Goal: Complete application form

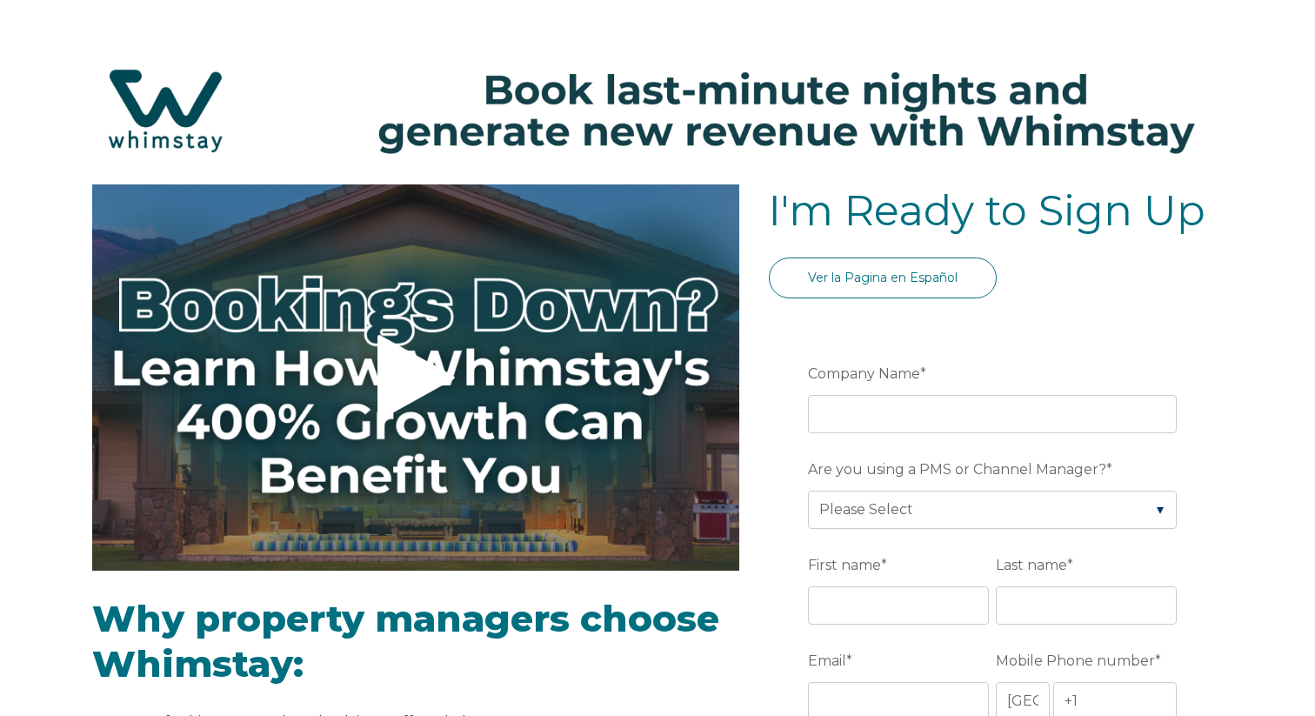
select select "US"
select select "Standard"
click at [851, 417] on input "Company Name *" at bounding box center [992, 414] width 369 height 38
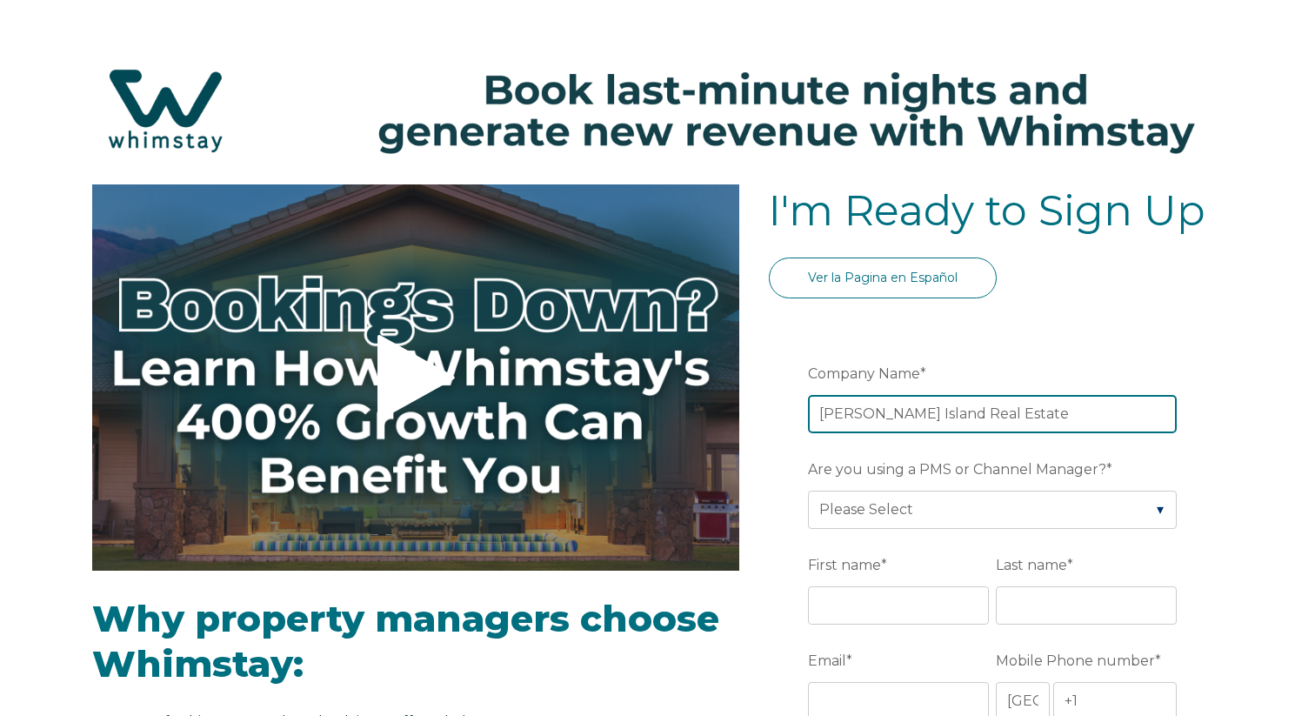
type input "Hutchinson Island Real Estate"
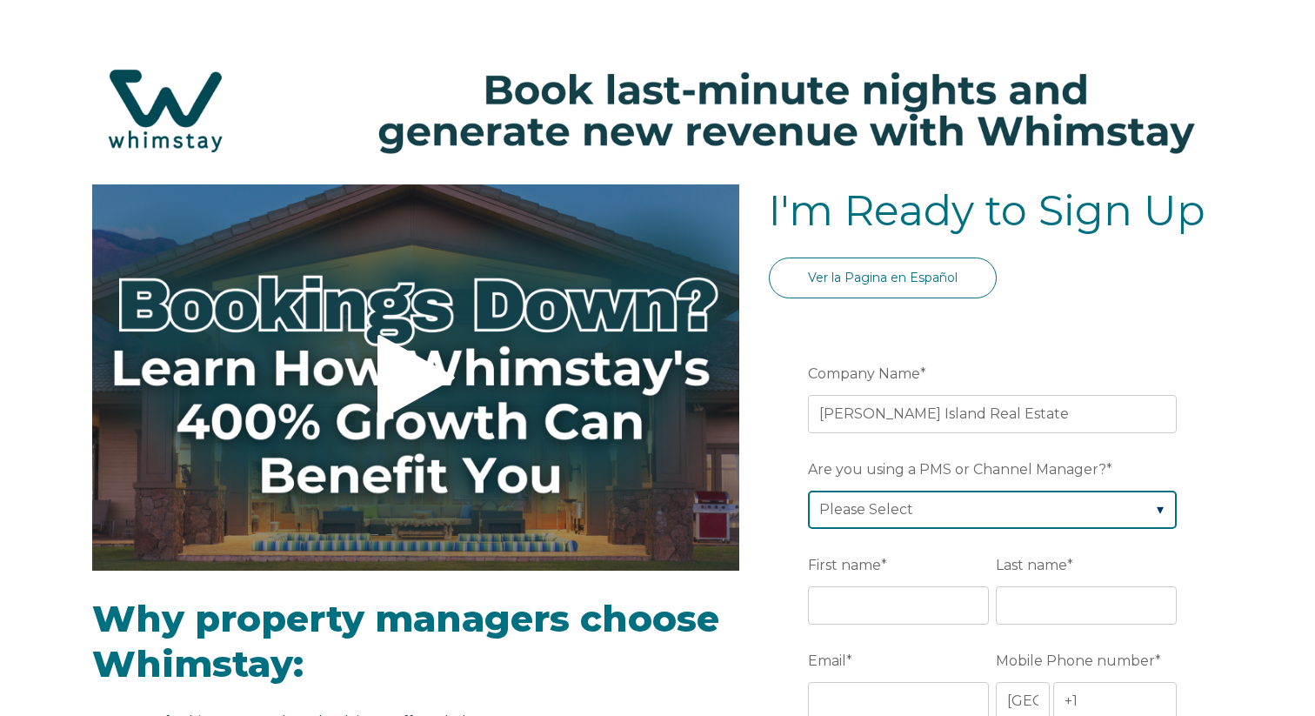
click at [883, 509] on select "Please Select Barefoot BookingPal Boost Brightside CiiRUS Escapia Guesty Hostaw…" at bounding box center [992, 509] width 369 height 38
select select "Streamline"
click at [808, 490] on select "Please Select Barefoot BookingPal Boost Brightside CiiRUS Escapia Guesty Hostaw…" at bounding box center [992, 509] width 369 height 38
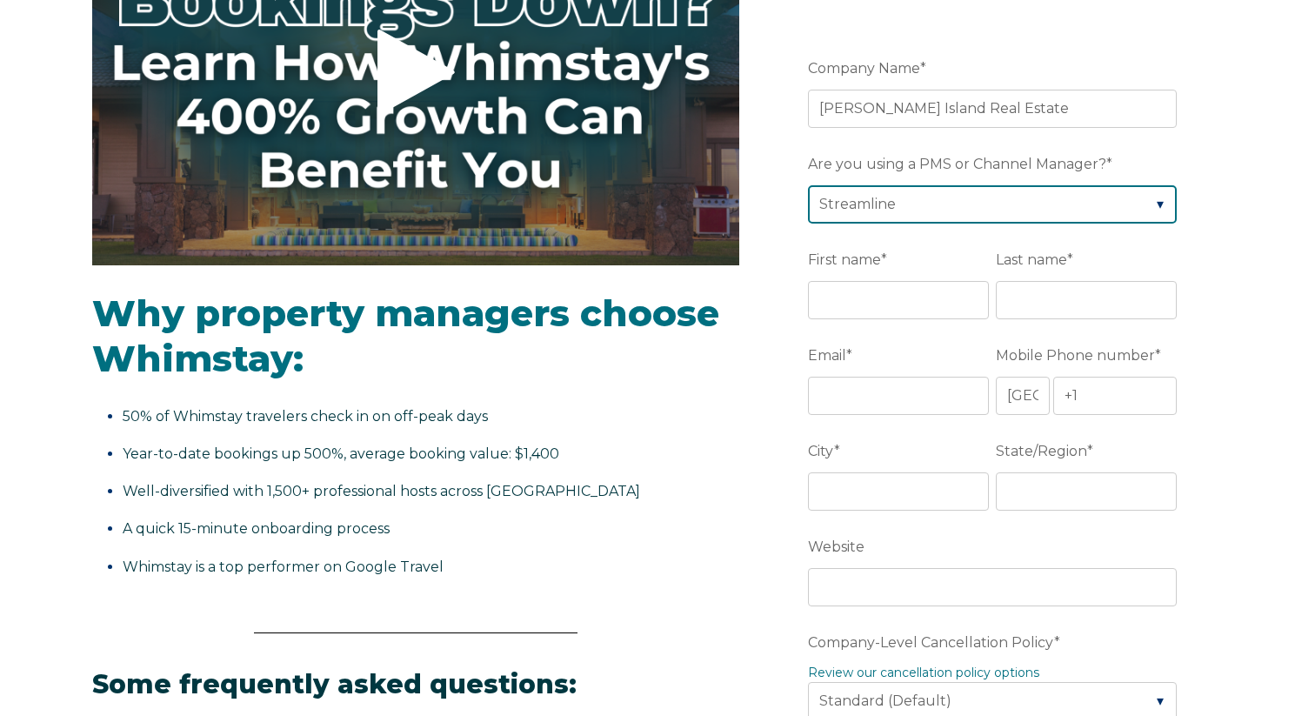
scroll to position [319, 0]
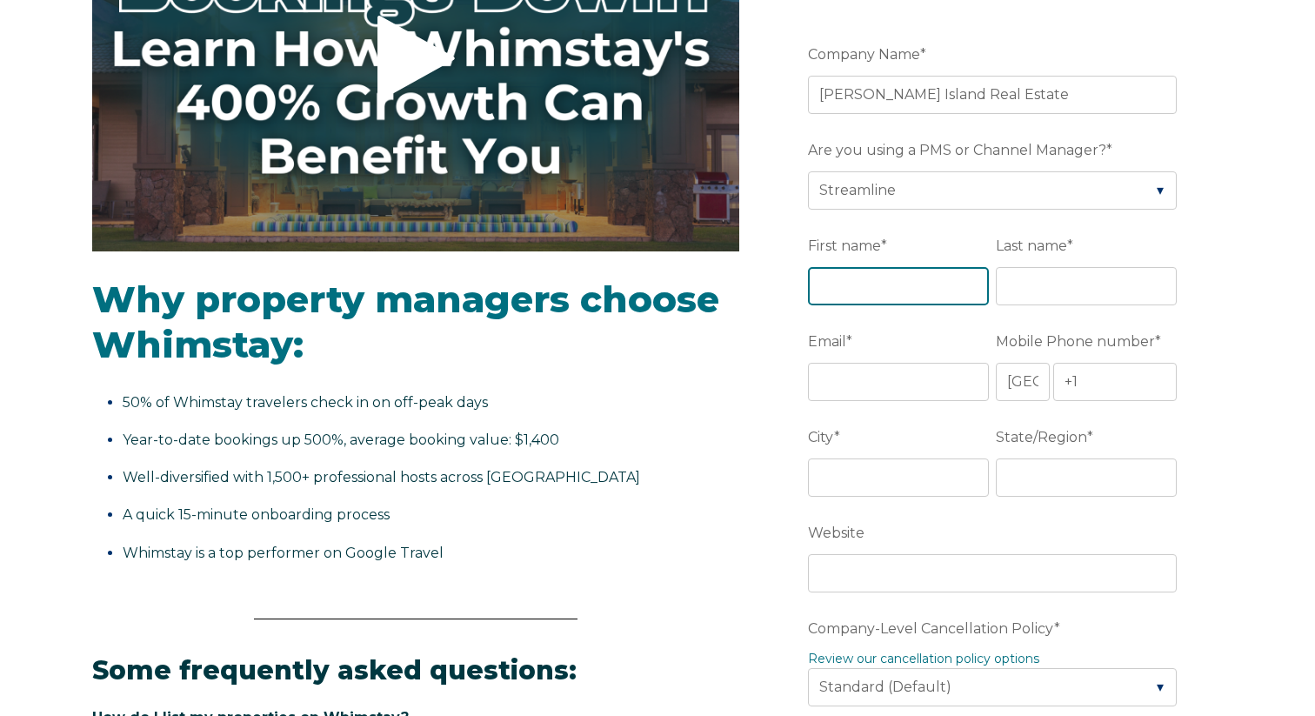
click at [912, 267] on input "First name *" at bounding box center [898, 286] width 181 height 38
type input "[PERSON_NAME]"
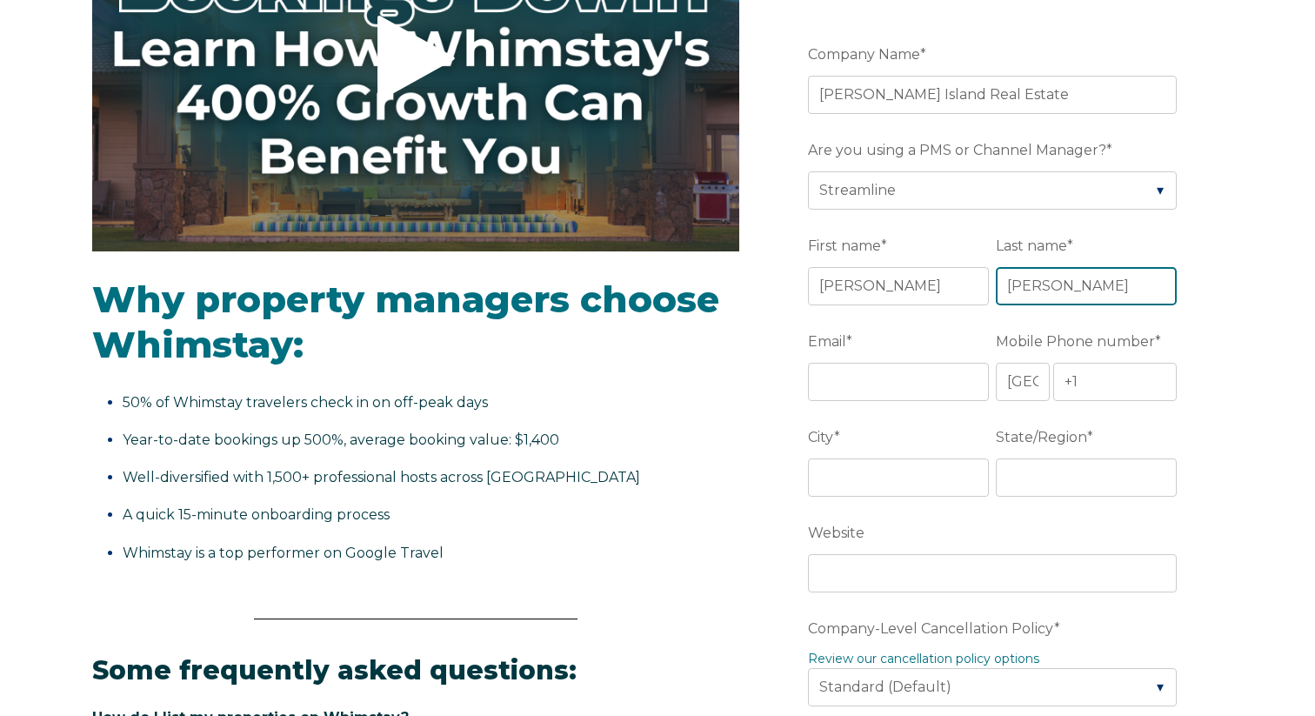
type input "[PERSON_NAME]"
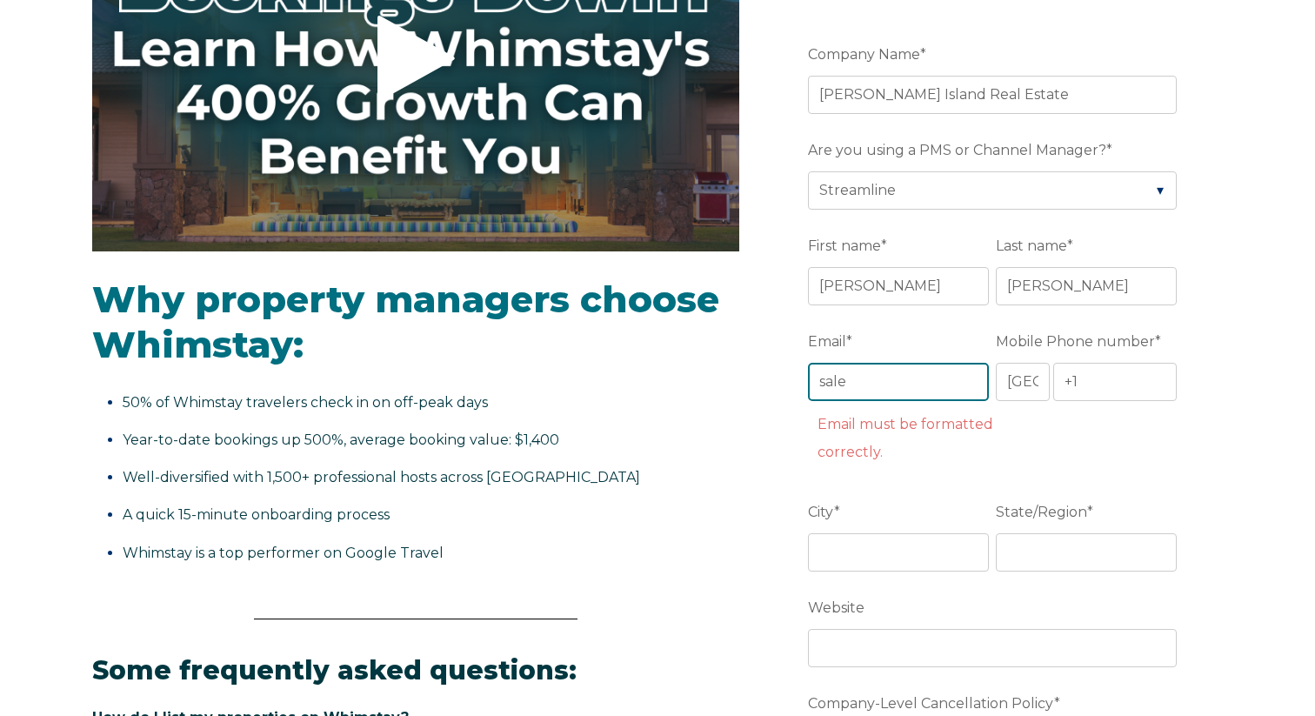
type input "[EMAIL_ADDRESS][DOMAIN_NAME]"
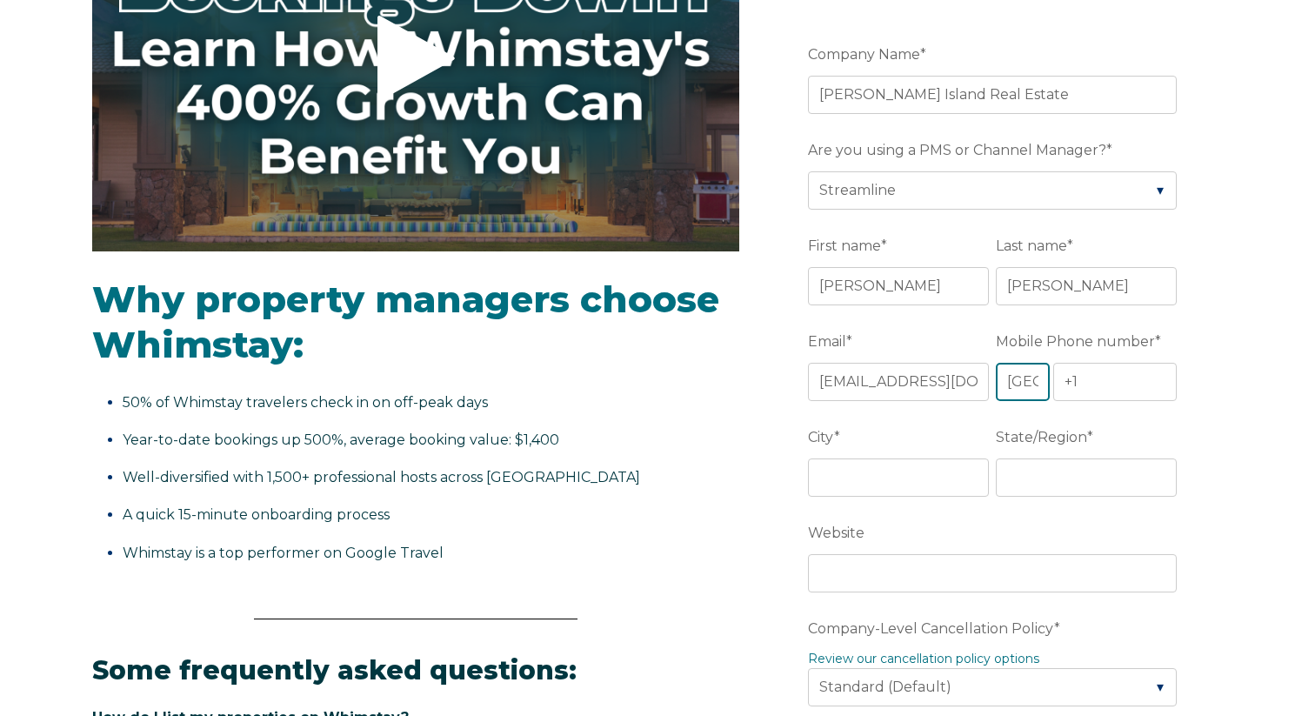
click at [1030, 391] on select "* [GEOGRAPHIC_DATA] (‫[GEOGRAPHIC_DATA]‬‎) [GEOGRAPHIC_DATA] ([GEOGRAPHIC_DATA]…" at bounding box center [1023, 382] width 54 height 38
click at [996, 363] on select "* [GEOGRAPHIC_DATA] (‫[GEOGRAPHIC_DATA]‬‎) [GEOGRAPHIC_DATA] ([GEOGRAPHIC_DATA]…" at bounding box center [1023, 382] width 54 height 38
click at [1112, 382] on input "+1" at bounding box center [1114, 382] width 123 height 38
type input "[PHONE_NUMBER]"
click at [937, 486] on input "City *" at bounding box center [898, 477] width 181 height 38
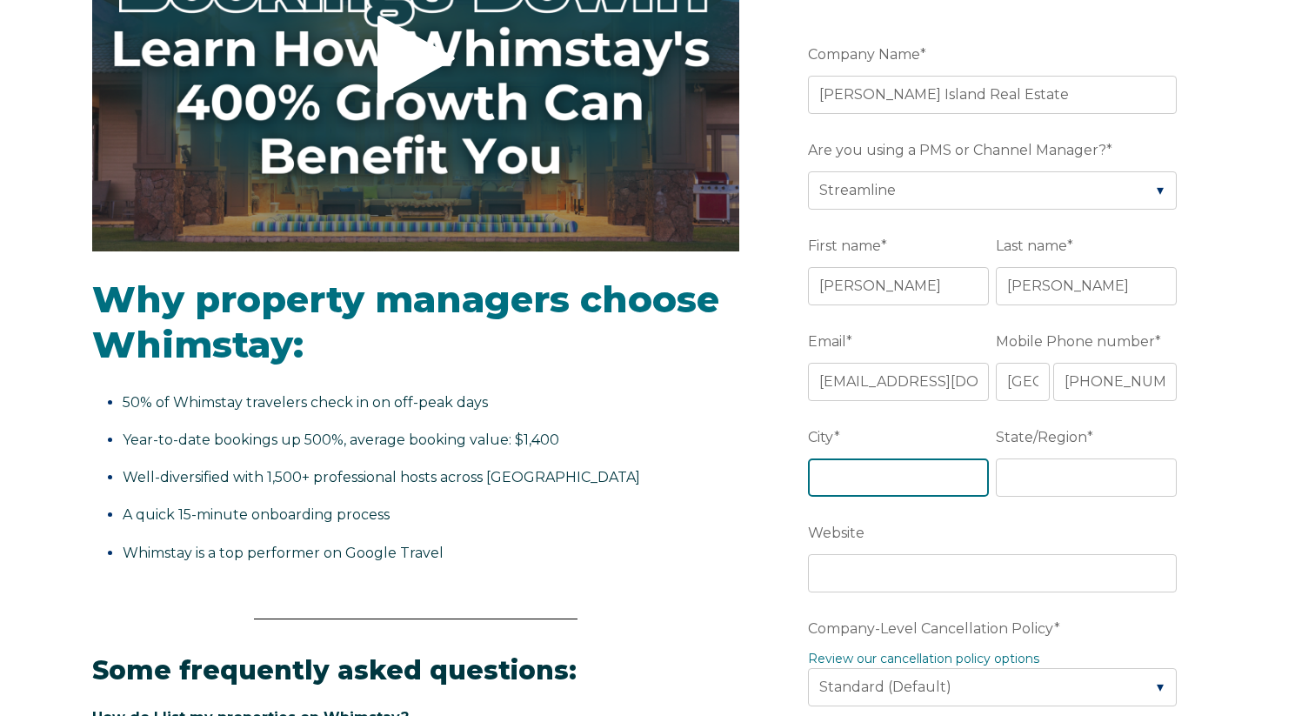
type input "[PERSON_NAME][GEOGRAPHIC_DATA]"
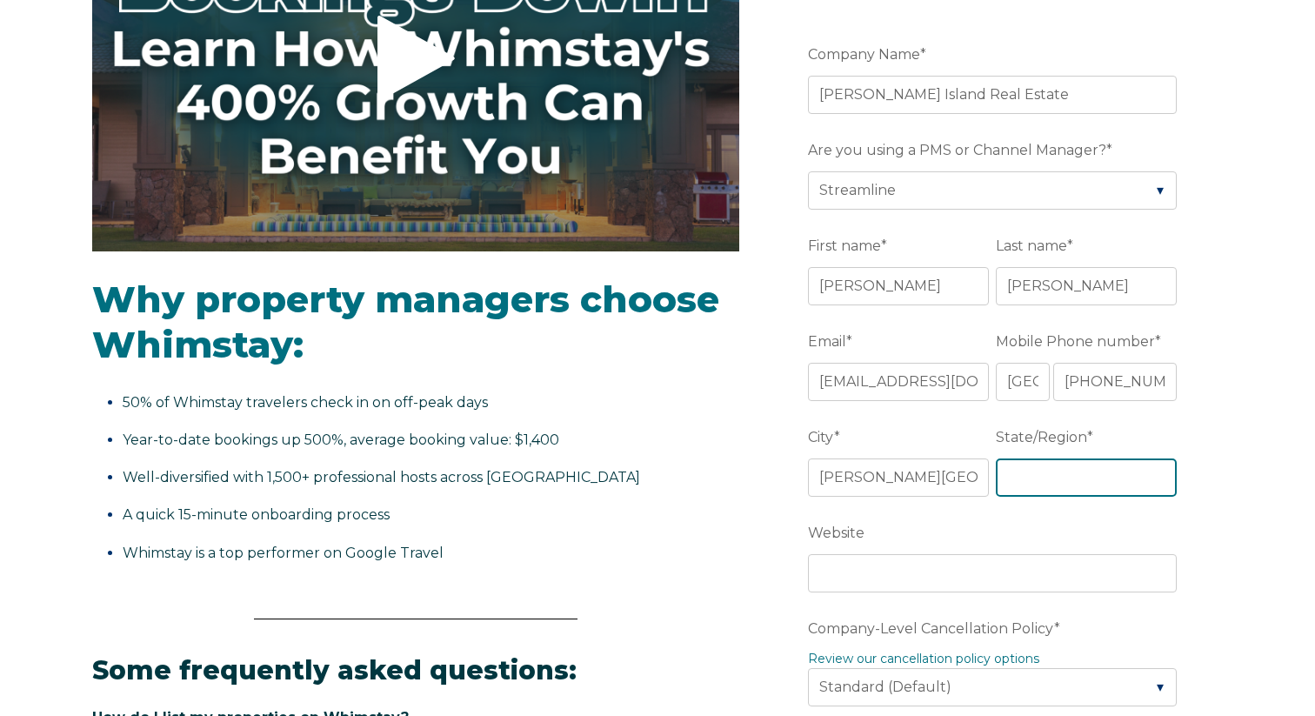
type input "FL"
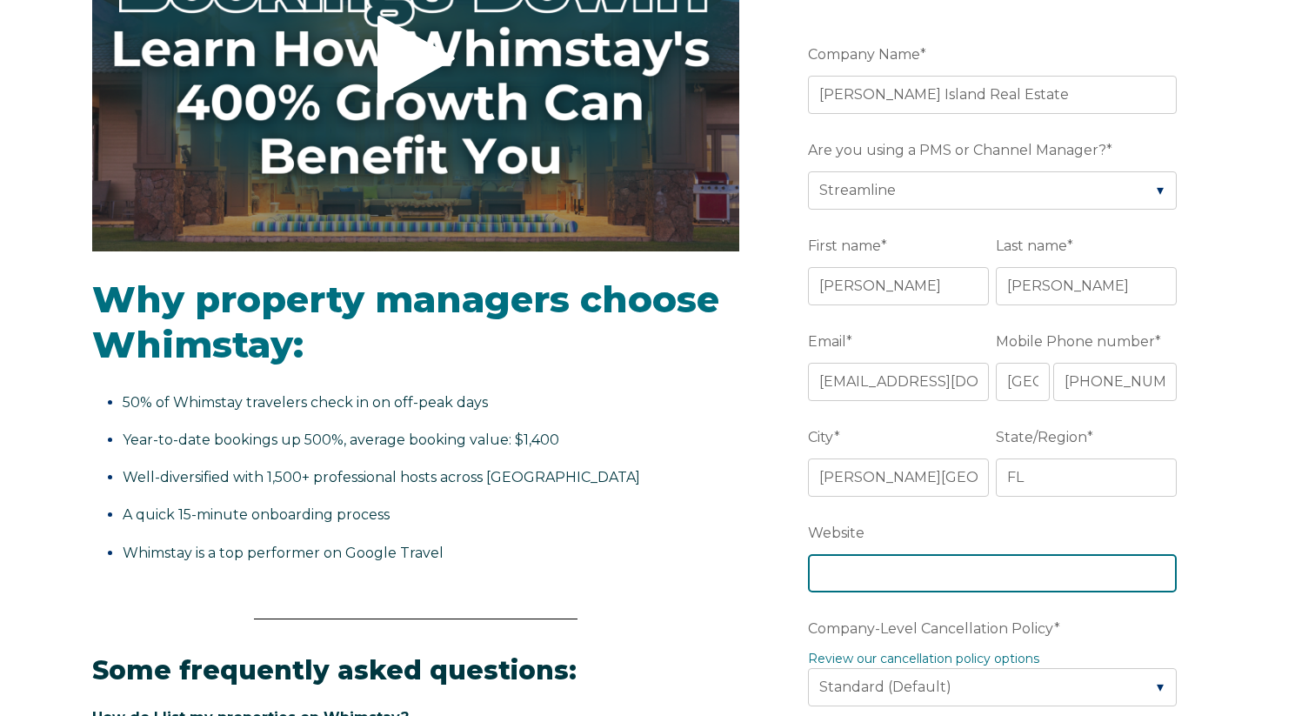
click at [934, 570] on input "Website" at bounding box center [992, 573] width 369 height 38
paste input "[URL][DOMAIN_NAME]"
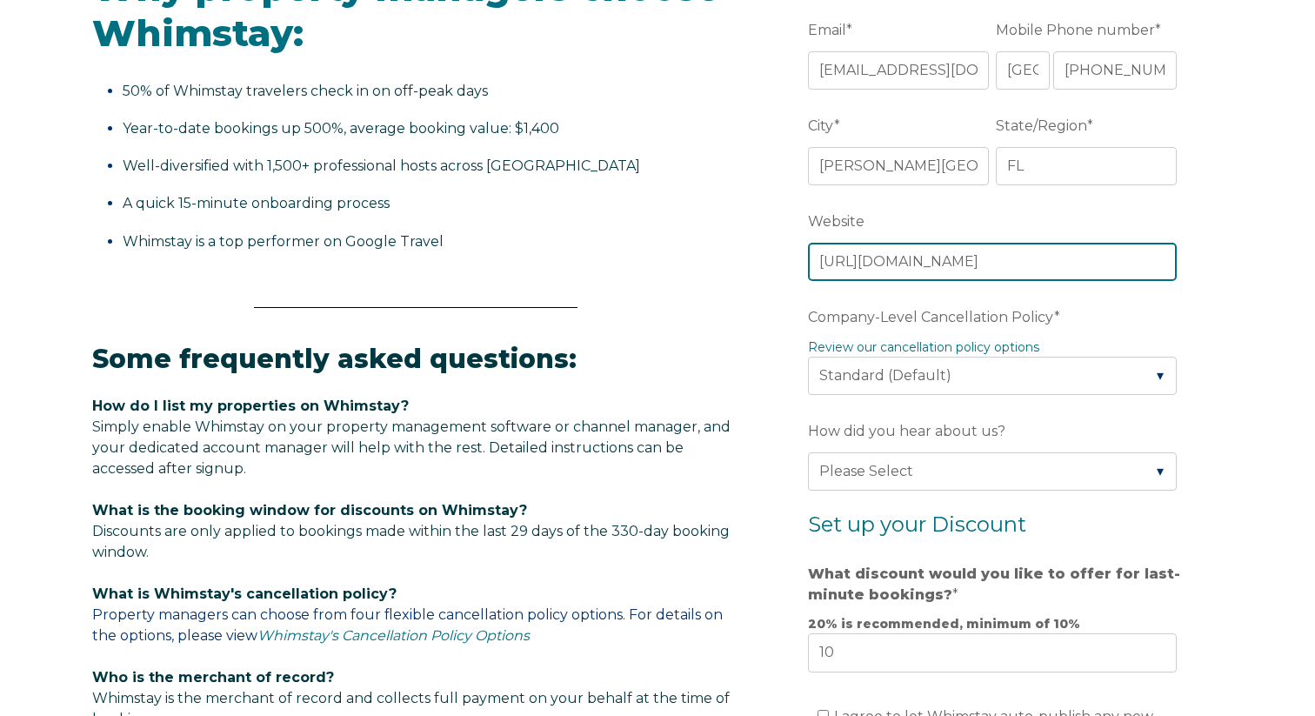
scroll to position [663, 0]
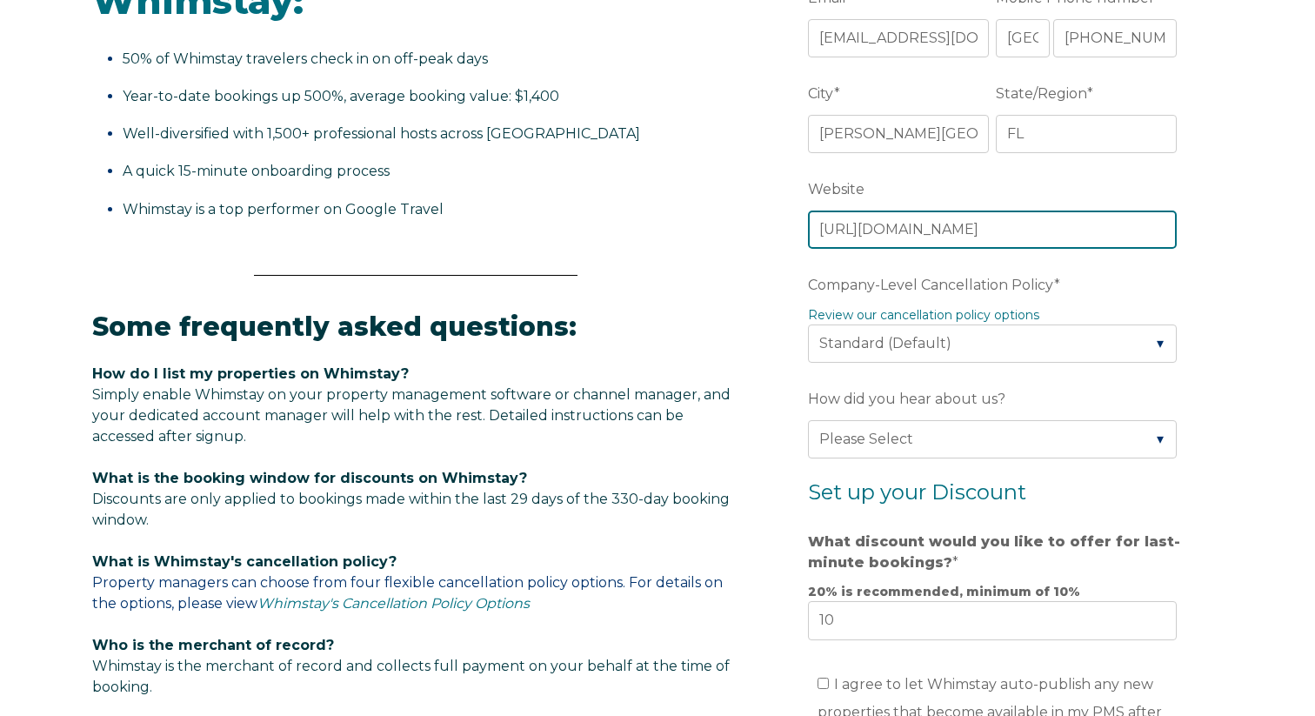
type input "[URL][DOMAIN_NAME]"
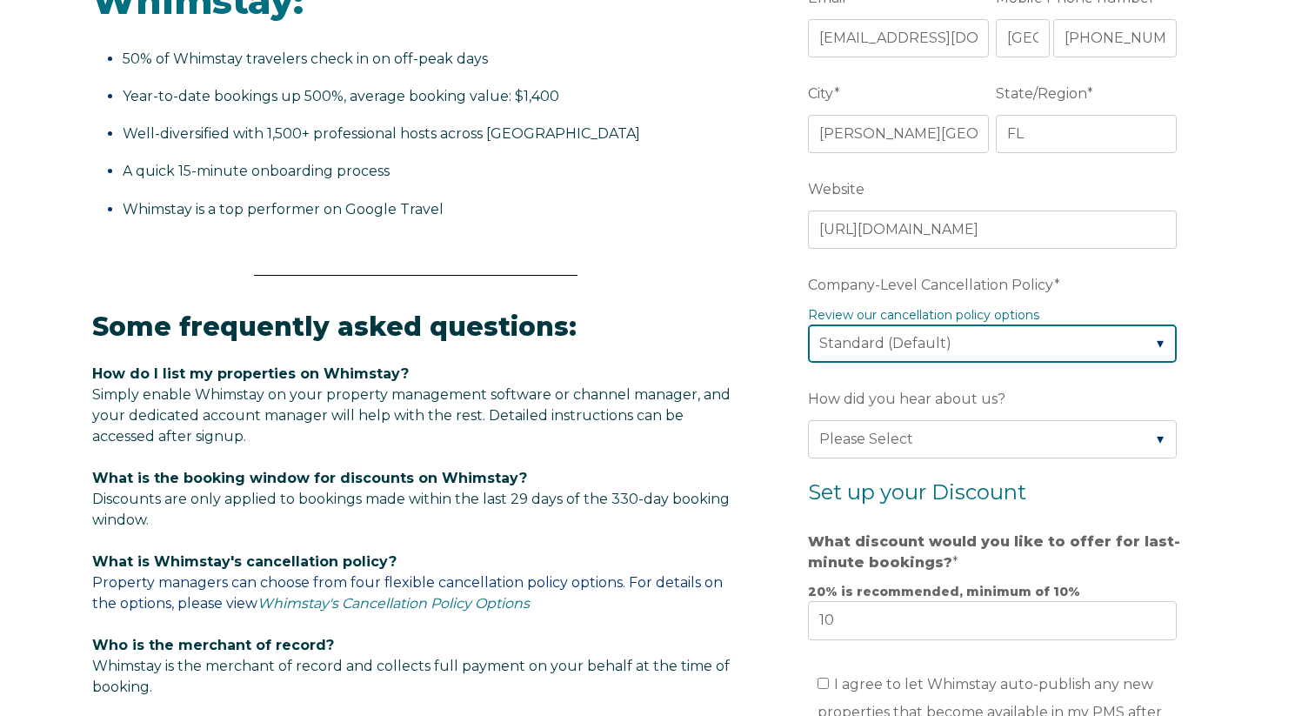
click at [1066, 330] on select "Please Select Partial Standard (Default) Moderate Strict" at bounding box center [992, 343] width 369 height 38
click at [808, 324] on select "Please Select Partial Standard (Default) Moderate Strict" at bounding box center [992, 343] width 369 height 38
click at [1024, 343] on select "Please Select Partial Standard (Default) Moderate Strict" at bounding box center [992, 343] width 369 height 38
select select "Partial"
click at [808, 324] on select "Please Select Partial Standard (Default) Moderate Strict" at bounding box center [992, 343] width 369 height 38
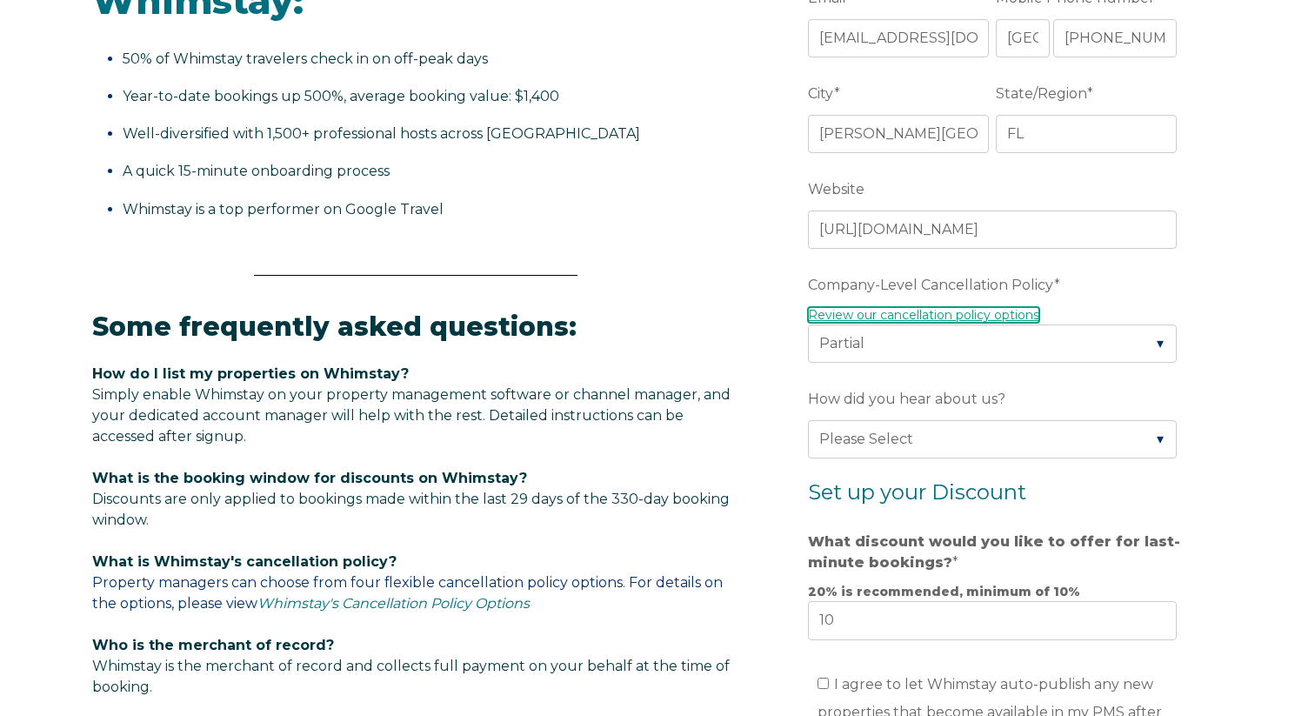
click at [1019, 309] on link "Review our cancellation policy options" at bounding box center [923, 315] width 231 height 16
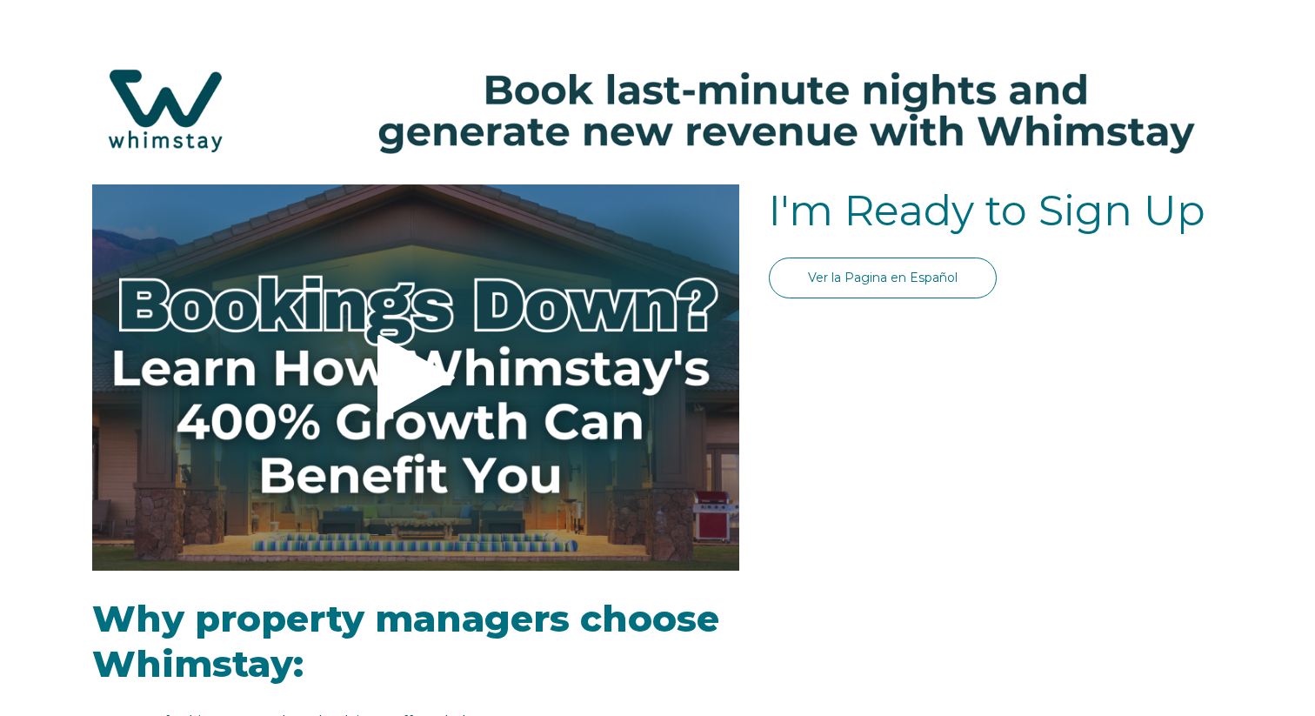
select select "US"
select select "Standard"
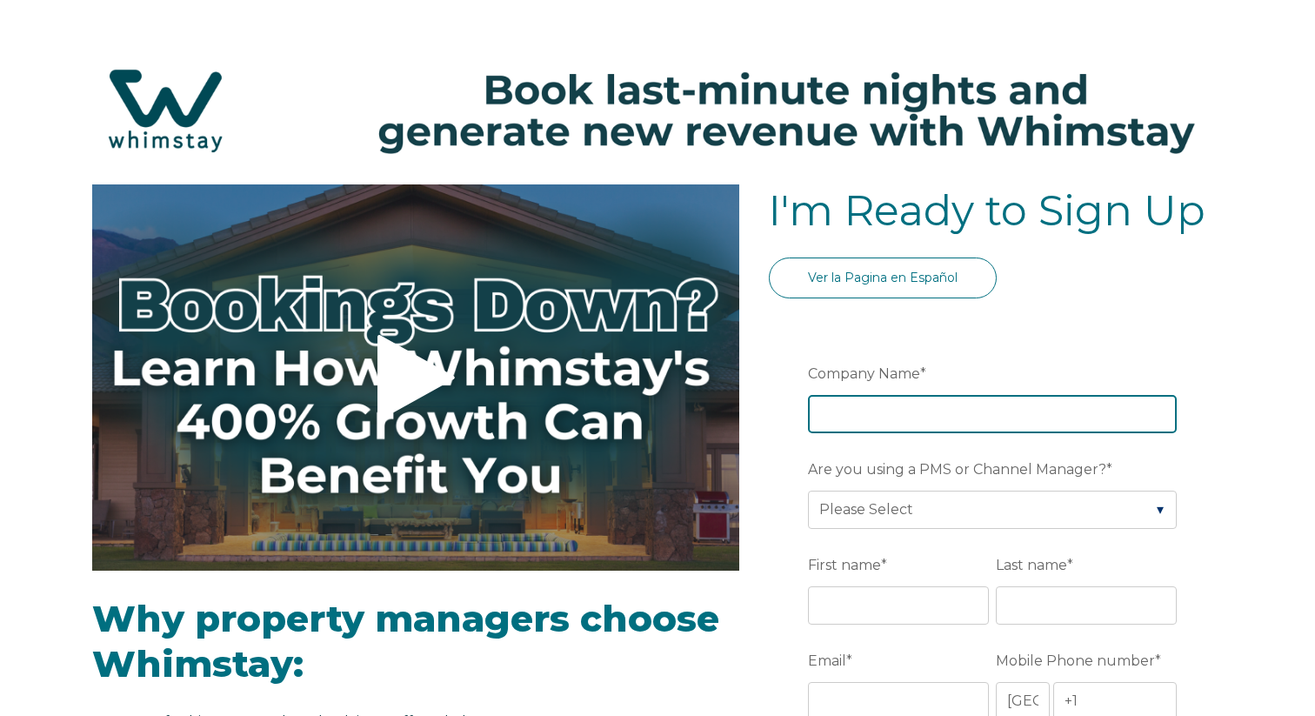
click at [890, 401] on input "Company Name *" at bounding box center [992, 414] width 369 height 38
type input "[PERSON_NAME] Island Real Estate"
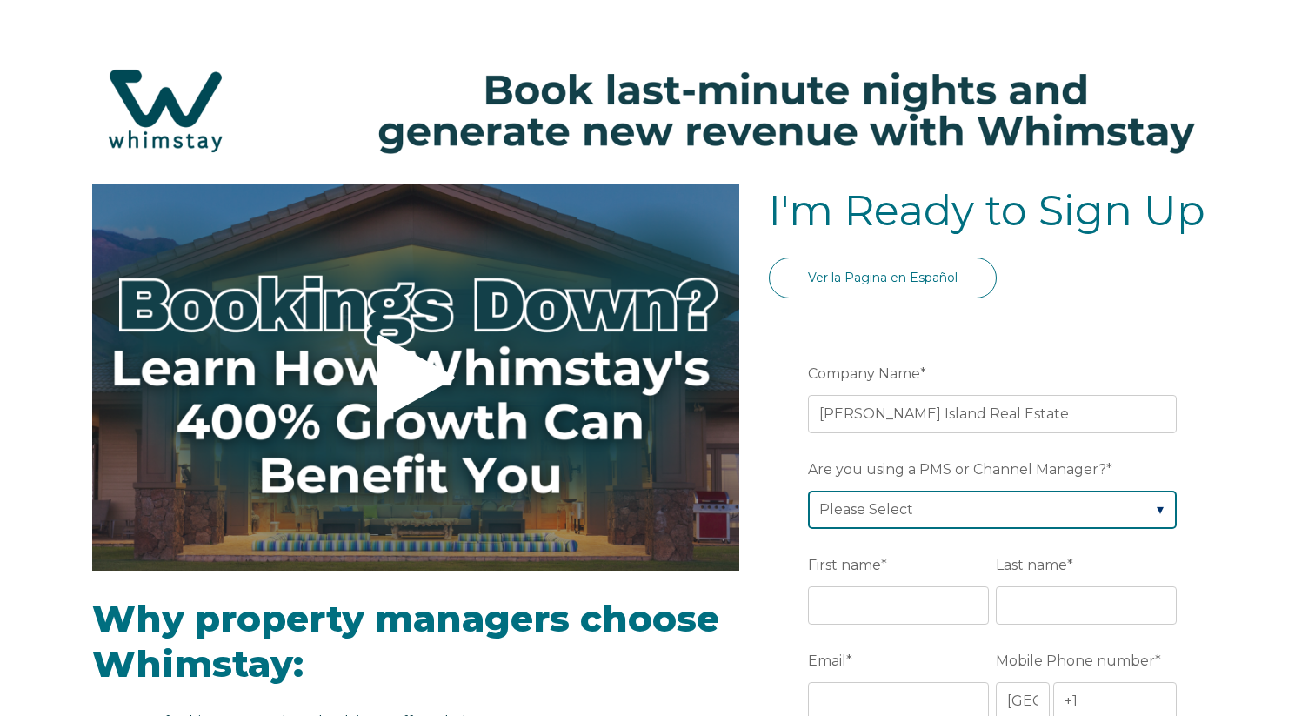
click at [925, 512] on select "Please Select Barefoot BookingPal Boost Brightside CiiRUS Escapia Guesty Hostaw…" at bounding box center [992, 509] width 369 height 38
select select "Streamline"
click at [808, 490] on select "Please Select Barefoot BookingPal Boost Brightside CiiRUS Escapia Guesty Hostaw…" at bounding box center [992, 509] width 369 height 38
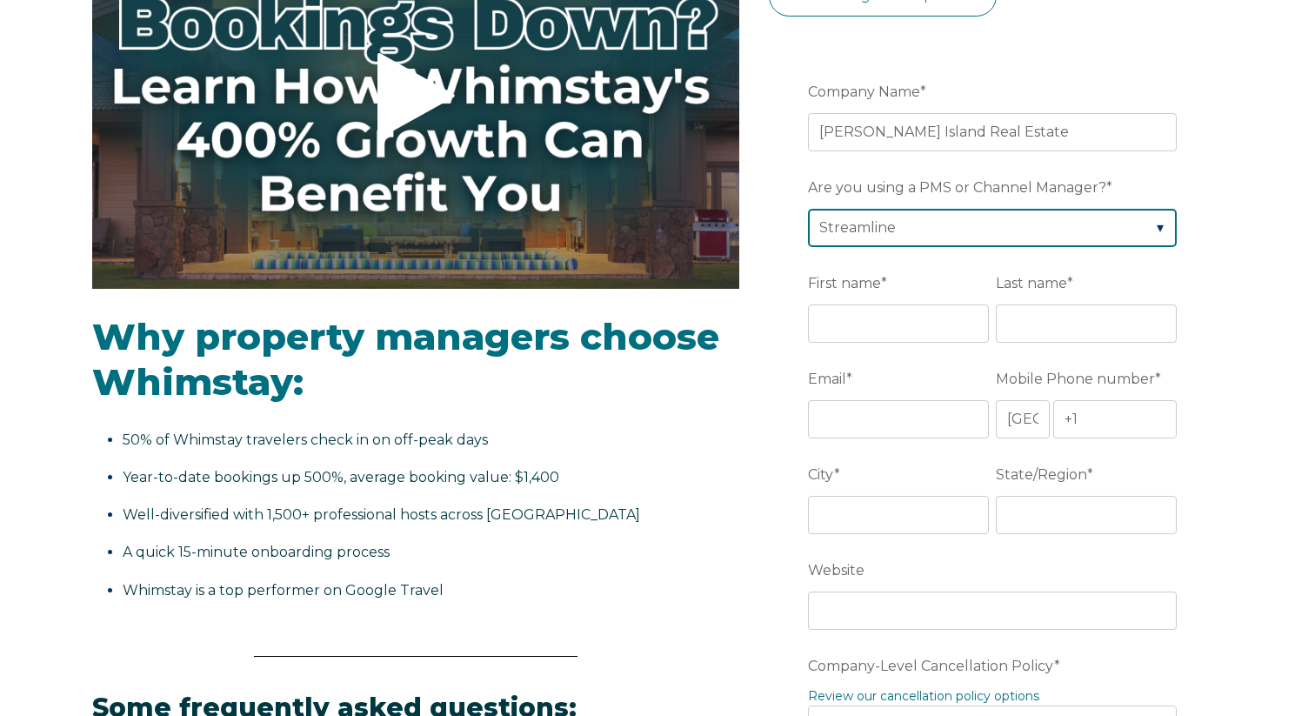
scroll to position [305, 0]
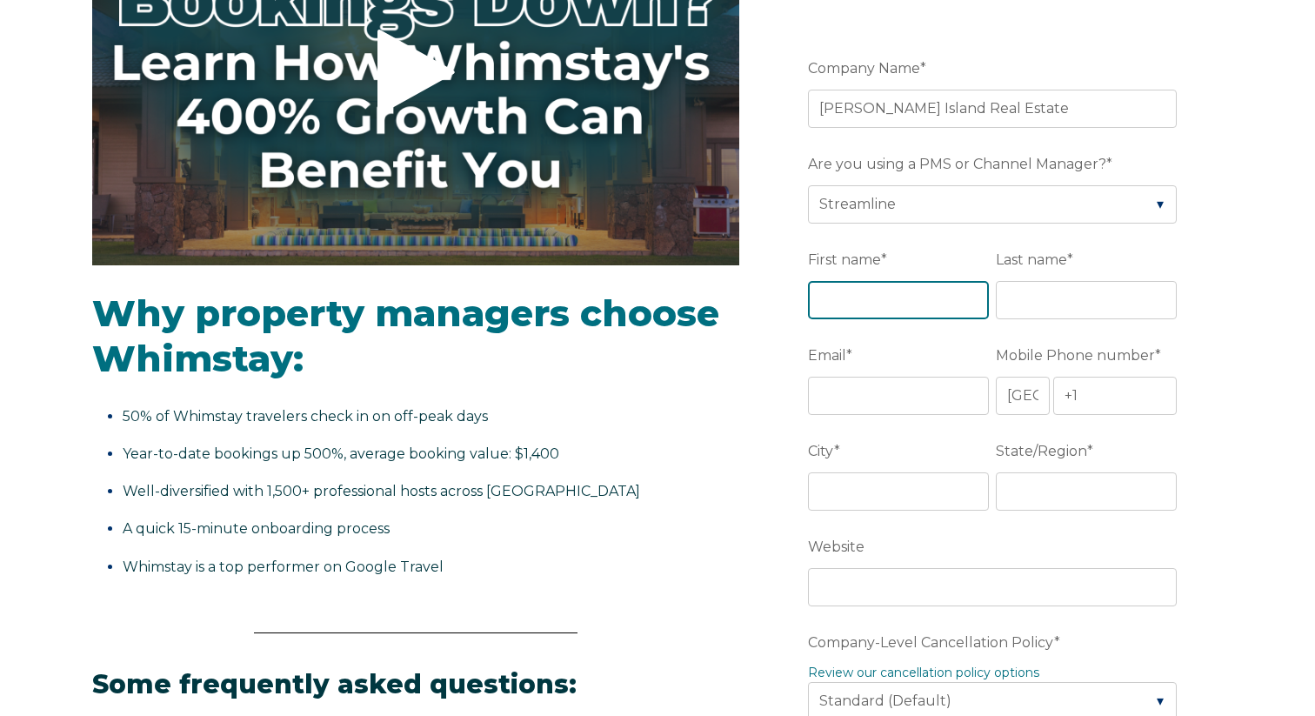
click at [930, 283] on input "First name *" at bounding box center [898, 300] width 181 height 38
type input "[PERSON_NAME]"
click at [1064, 295] on input "Last name *" at bounding box center [1086, 300] width 181 height 38
type input "[PERSON_NAME]"
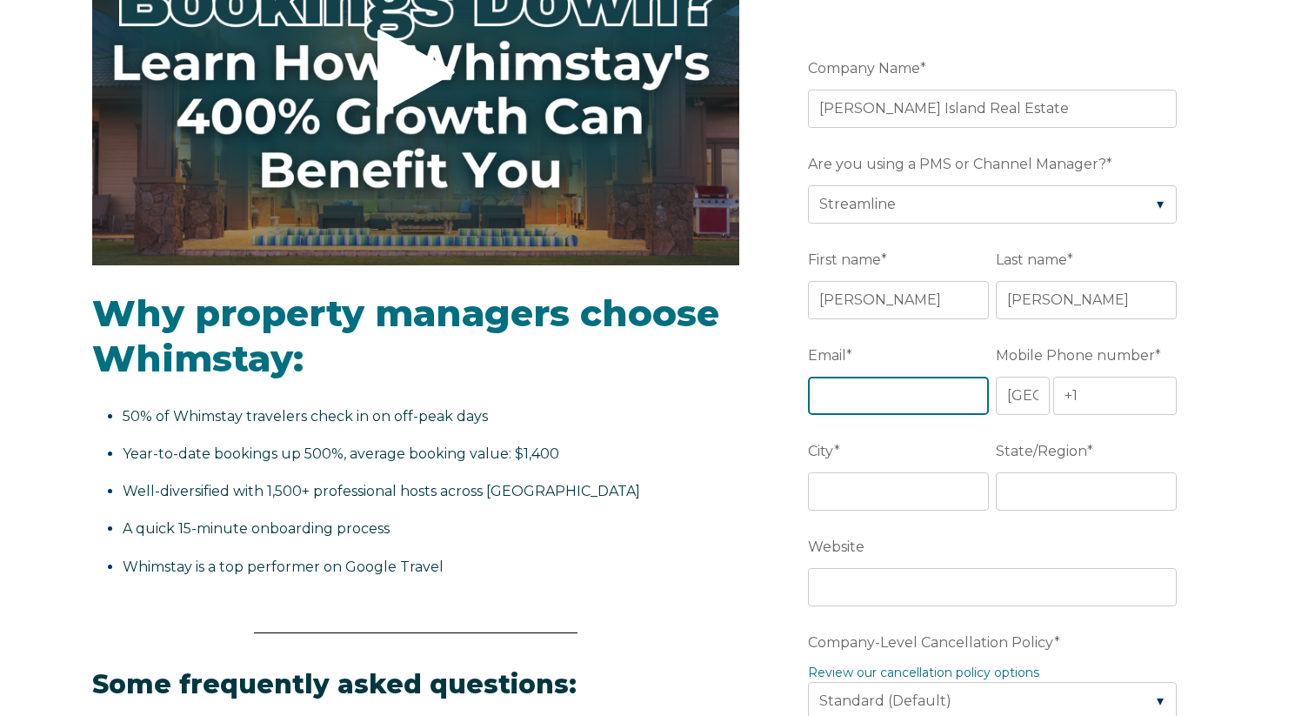
click at [910, 384] on input "Email *" at bounding box center [898, 396] width 181 height 38
click at [896, 403] on input "Email *" at bounding box center [898, 396] width 181 height 38
type input "[EMAIL_ADDRESS][DOMAIN_NAME]"
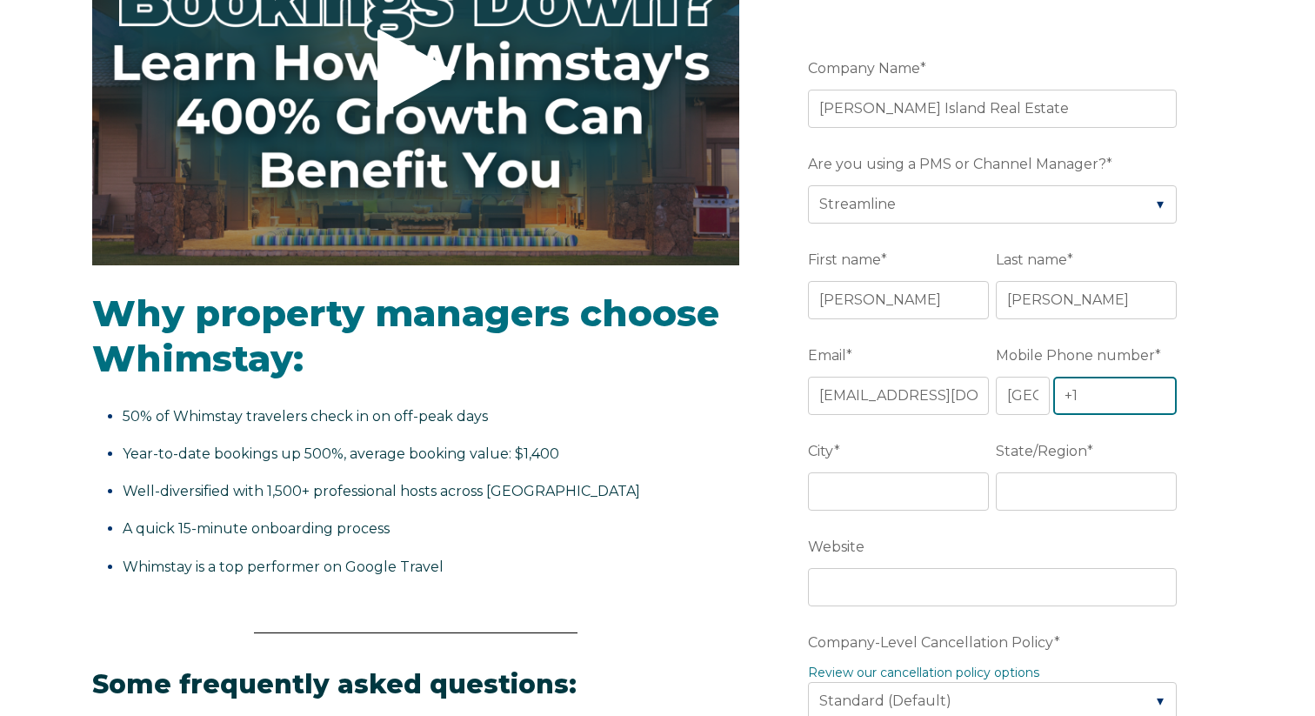
click at [1091, 402] on input "+1" at bounding box center [1114, 396] width 123 height 38
type input "[PHONE_NUMBER]"
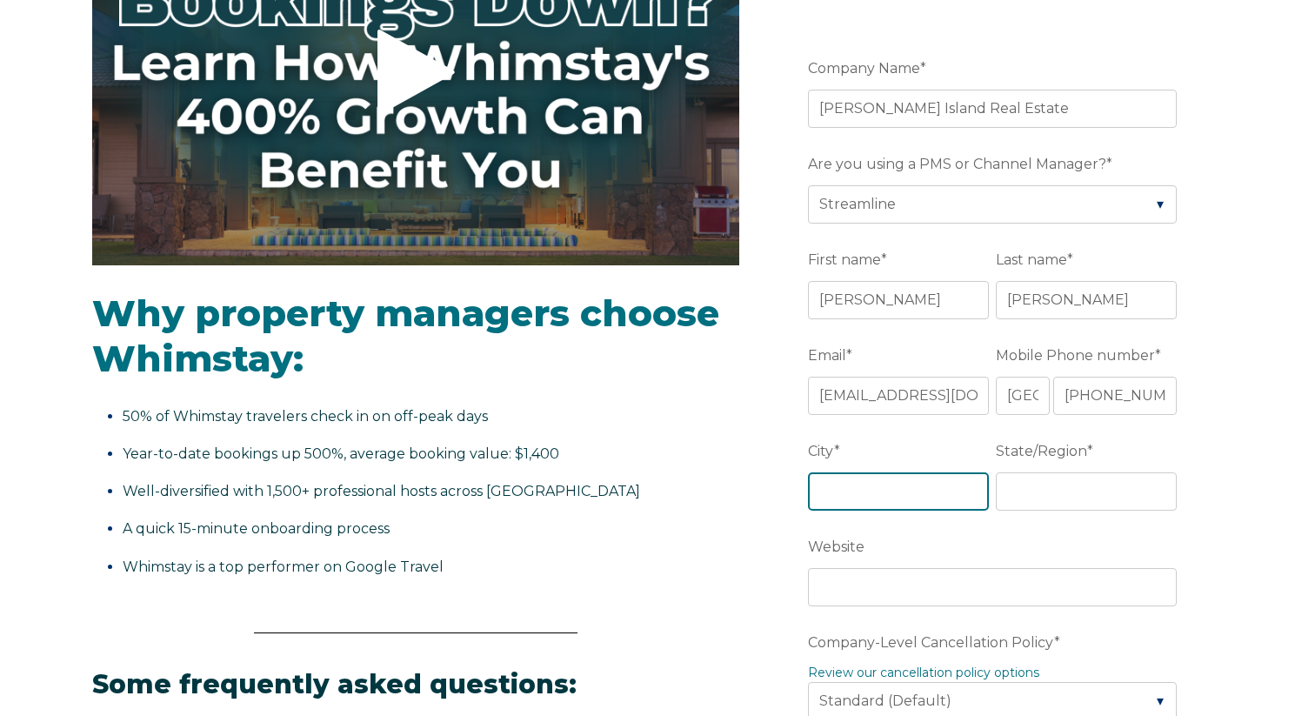
click at [923, 483] on input "City *" at bounding box center [898, 491] width 181 height 38
type input "[PERSON_NAME][GEOGRAPHIC_DATA]"
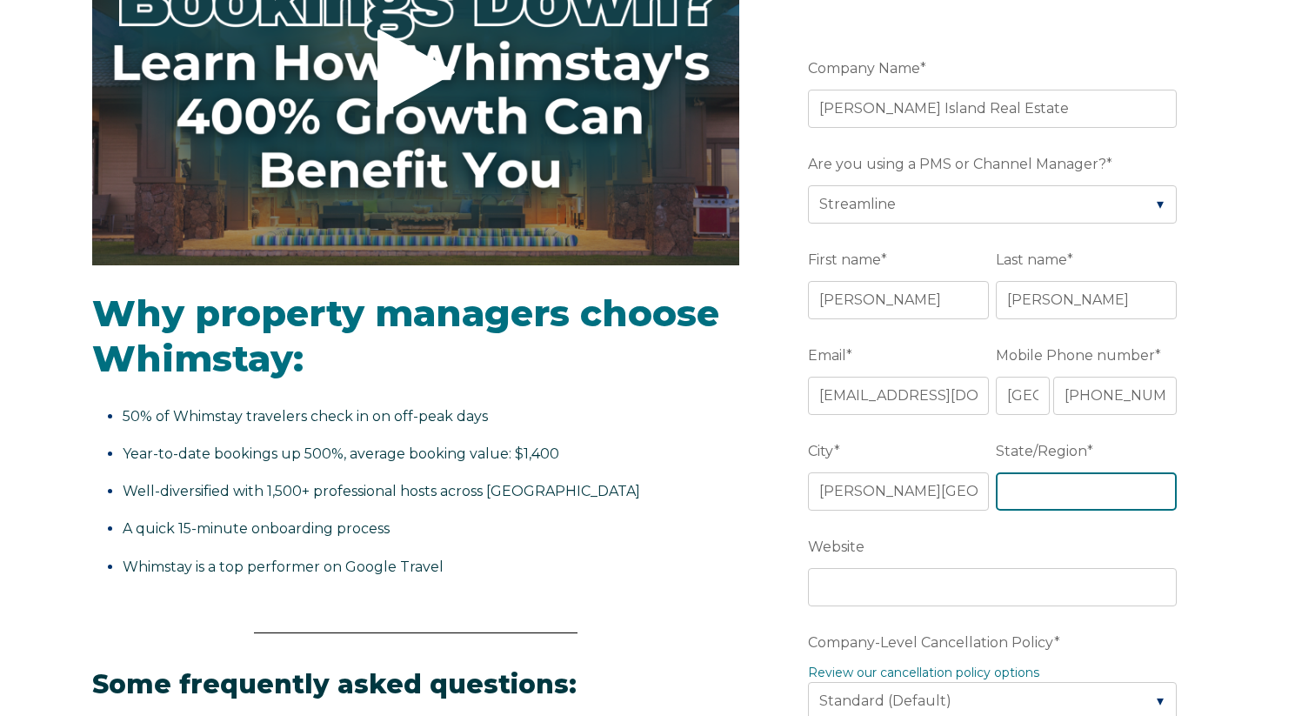
type input "FL"
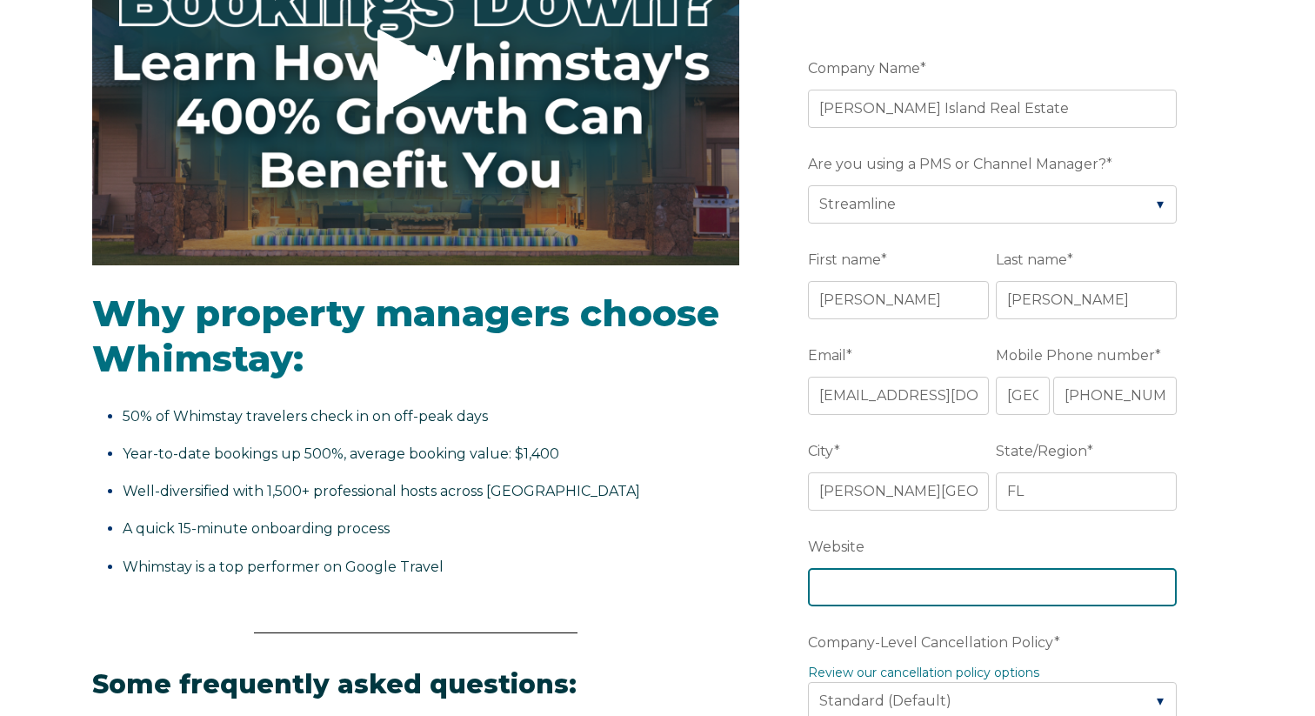
click at [906, 576] on input "Website" at bounding box center [992, 587] width 369 height 38
paste input "[URL][DOMAIN_NAME]"
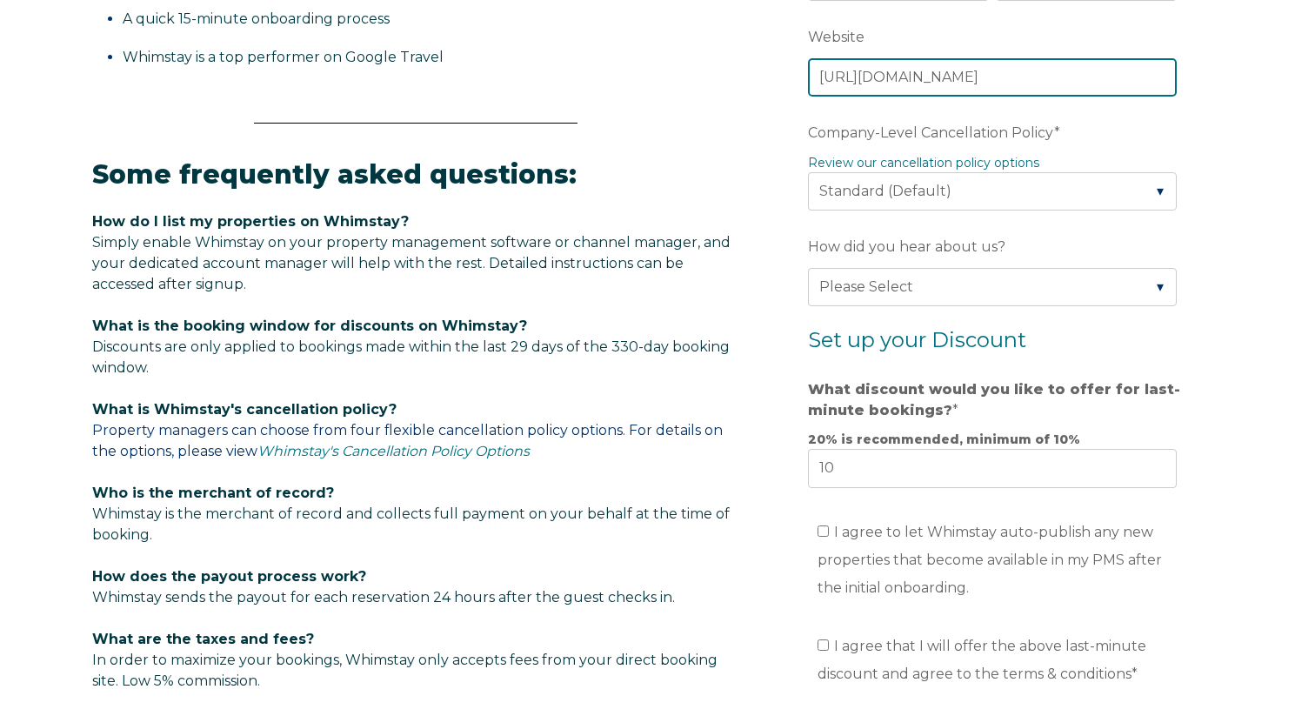
scroll to position [825, 0]
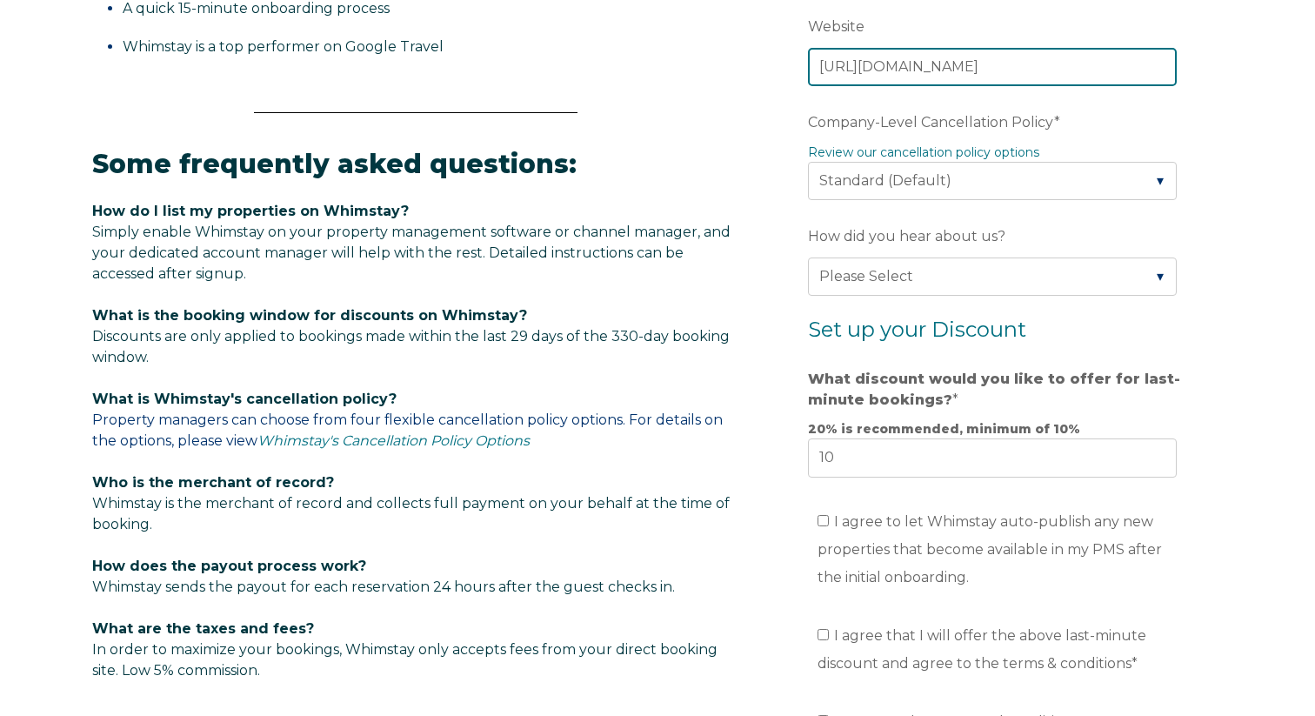
type input "[URL][DOMAIN_NAME]"
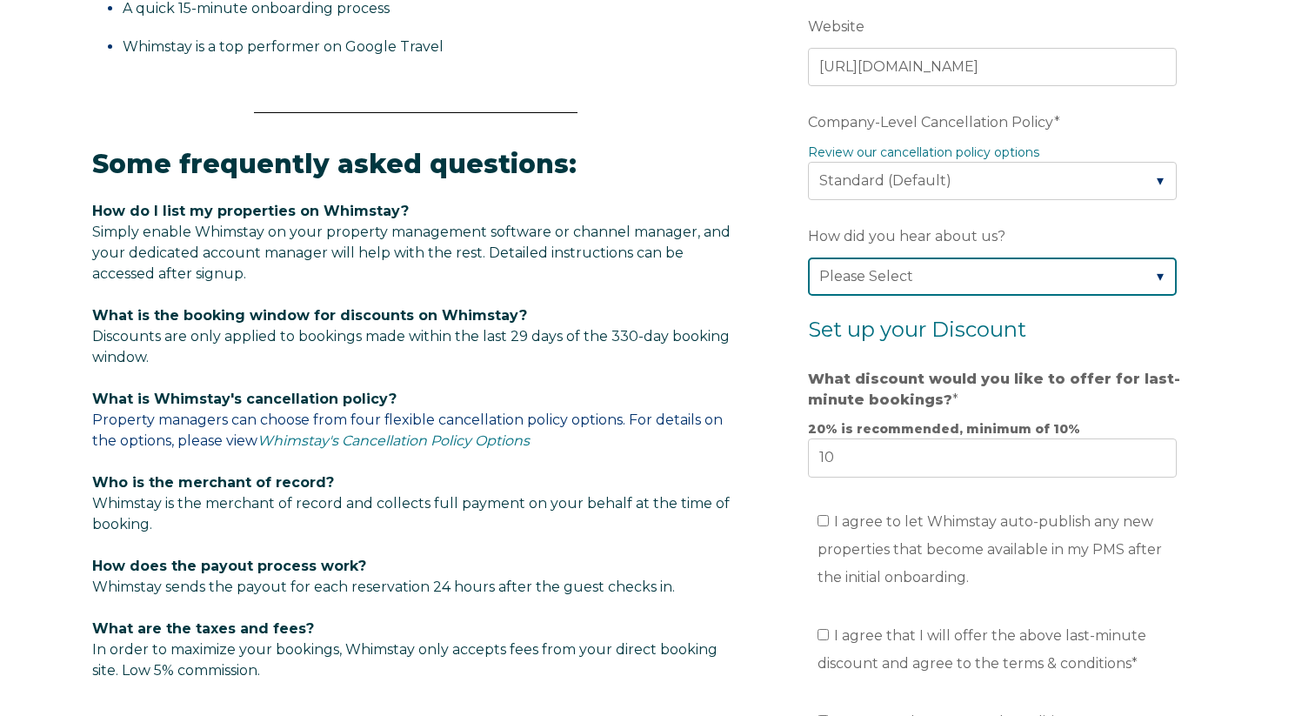
click at [928, 278] on select "Please Select Found Whimstay through a Google search Direct outreach from a Whi…" at bounding box center [992, 276] width 369 height 38
select select "Other"
click at [808, 257] on select "Please Select Found Whimstay through a Google search Direct outreach from a Whi…" at bounding box center [992, 276] width 369 height 38
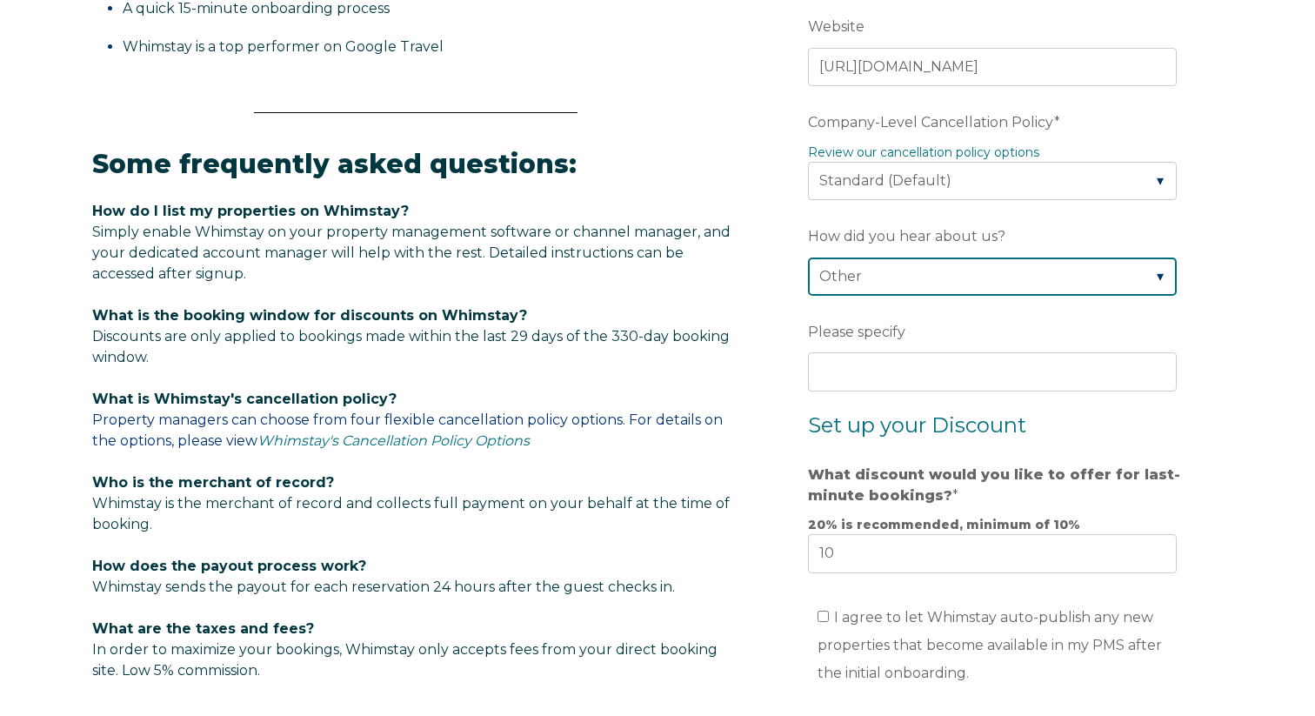
scroll to position [853, 0]
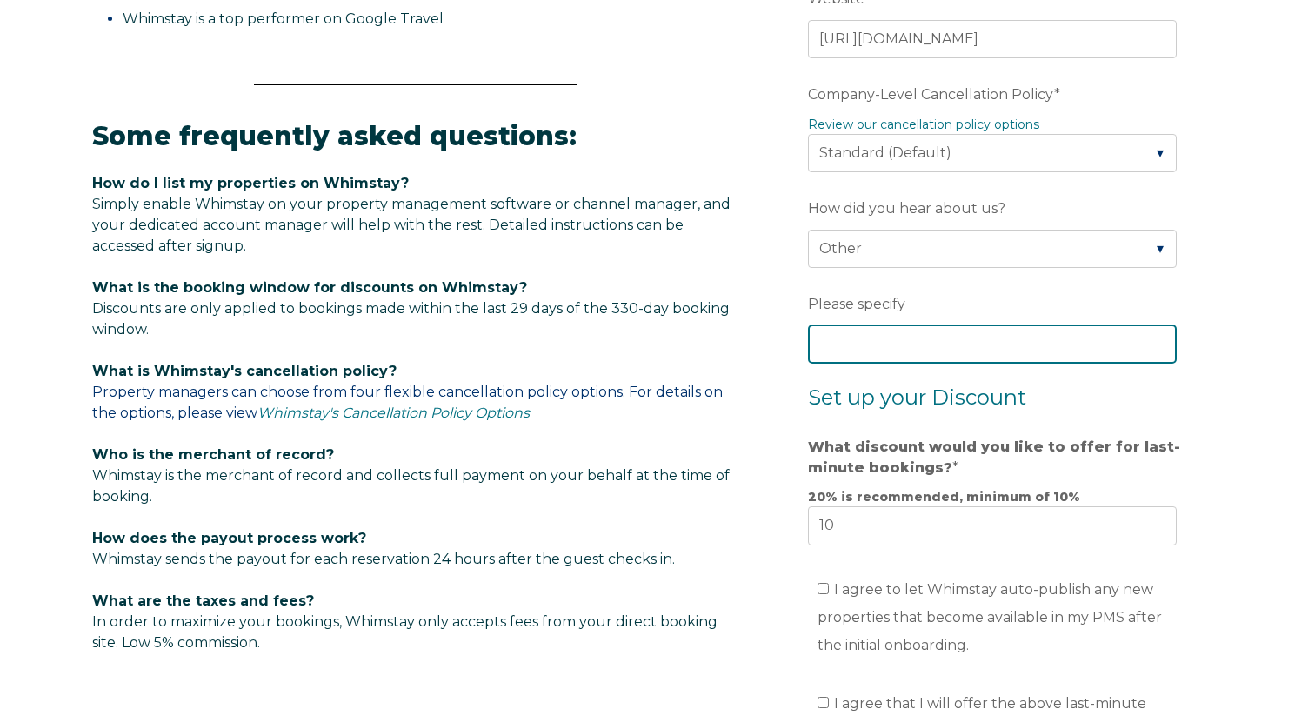
click at [901, 346] on input "Please specify" at bounding box center [992, 343] width 369 height 38
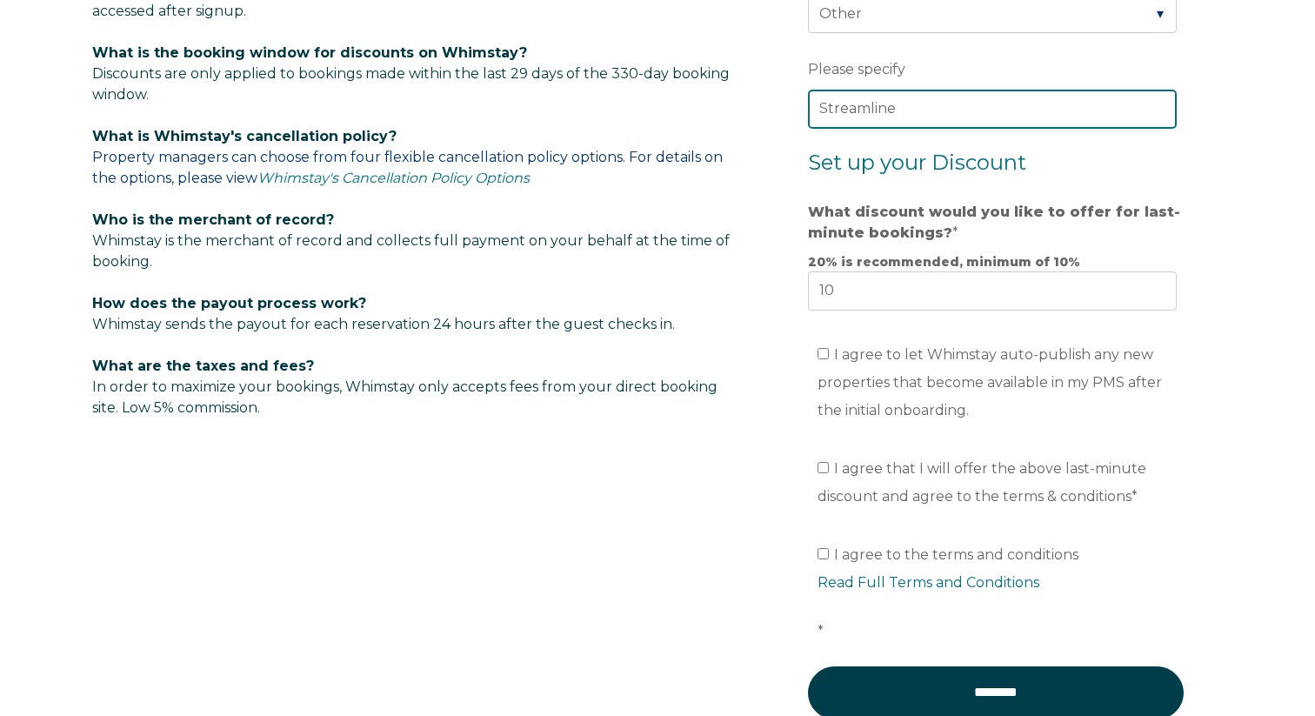
scroll to position [1090, 0]
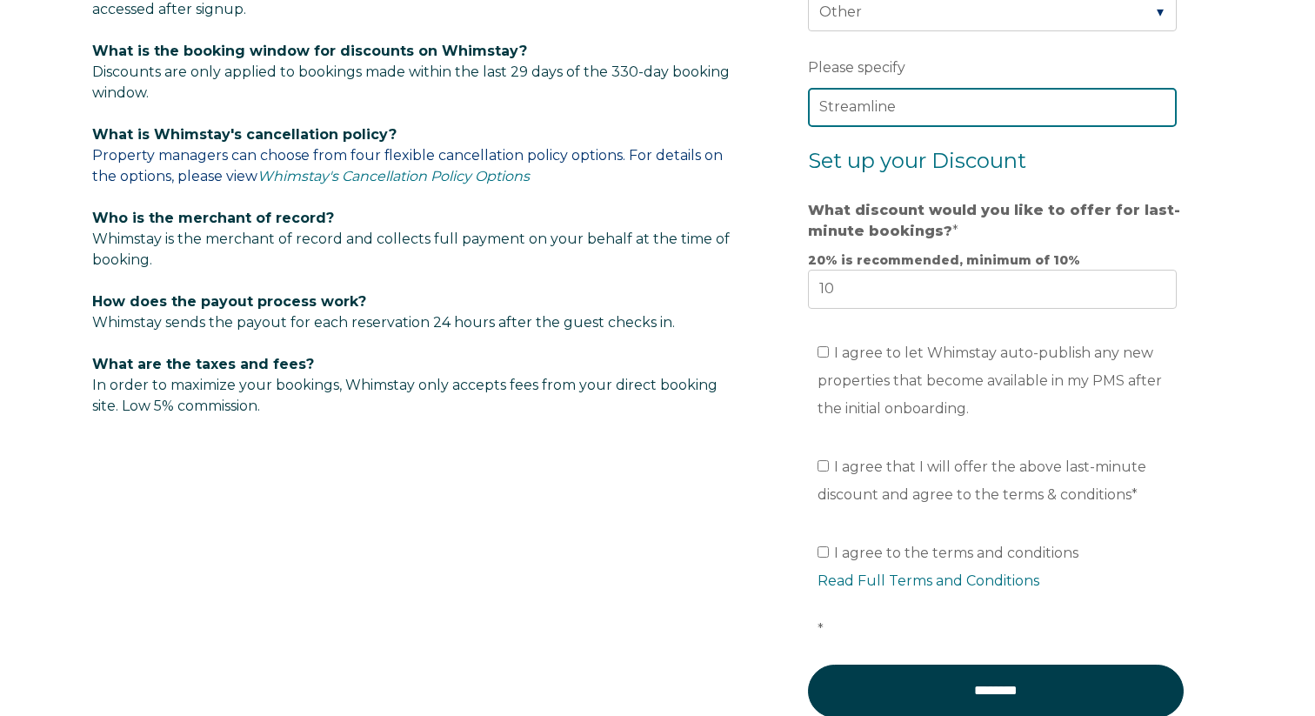
type input "Streamline"
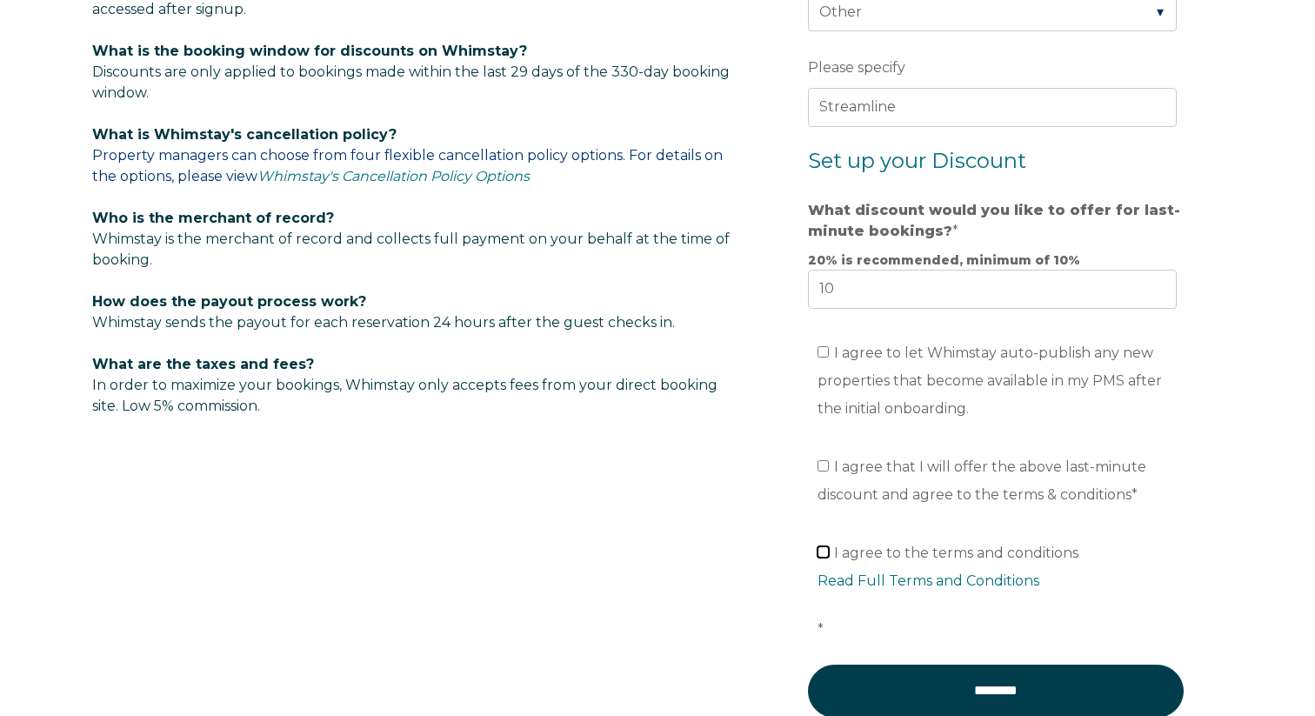
click at [823, 557] on input "I agree to the terms and conditions Read Full Terms and Conditions *" at bounding box center [822, 551] width 11 height 11
checkbox input "true"
click at [825, 466] on input "I agree that I will offer the above last-minute discount and agree to the terms…" at bounding box center [822, 465] width 11 height 11
checkbox input "true"
click at [825, 353] on input "I agree to let Whimstay auto-publish any new properties that become available i…" at bounding box center [822, 351] width 11 height 11
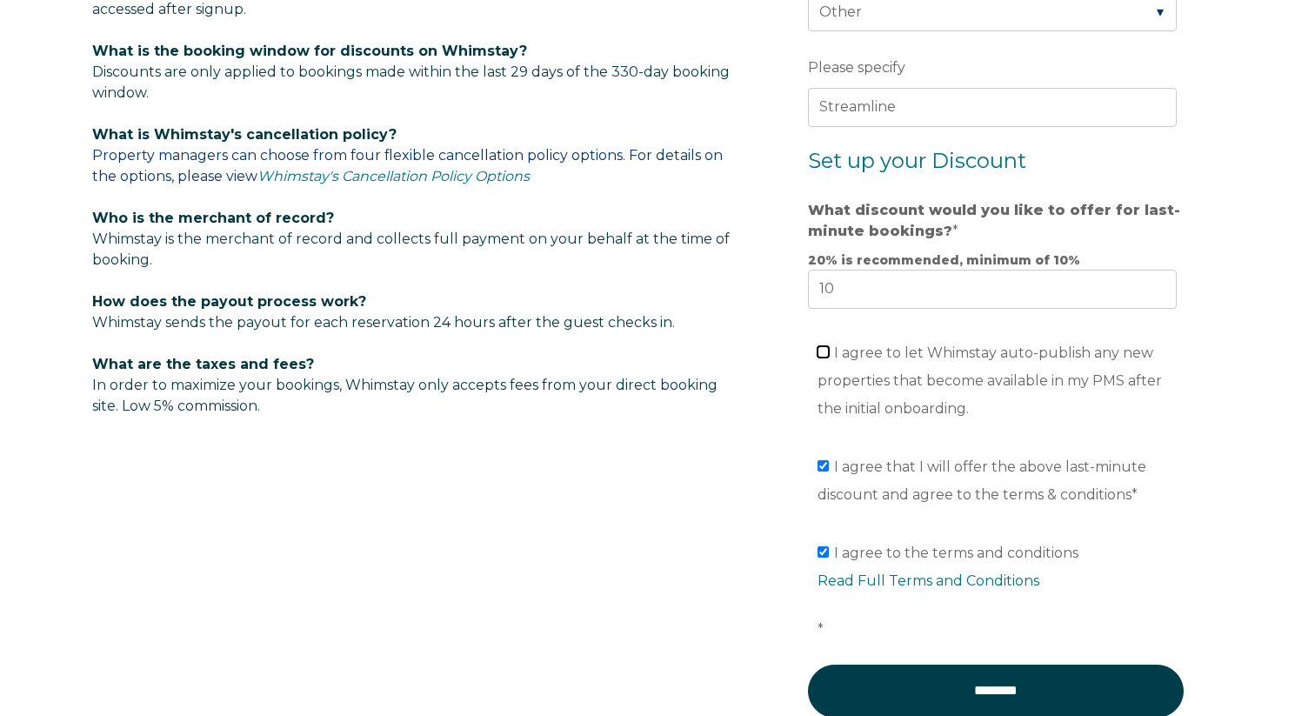
checkbox input "true"
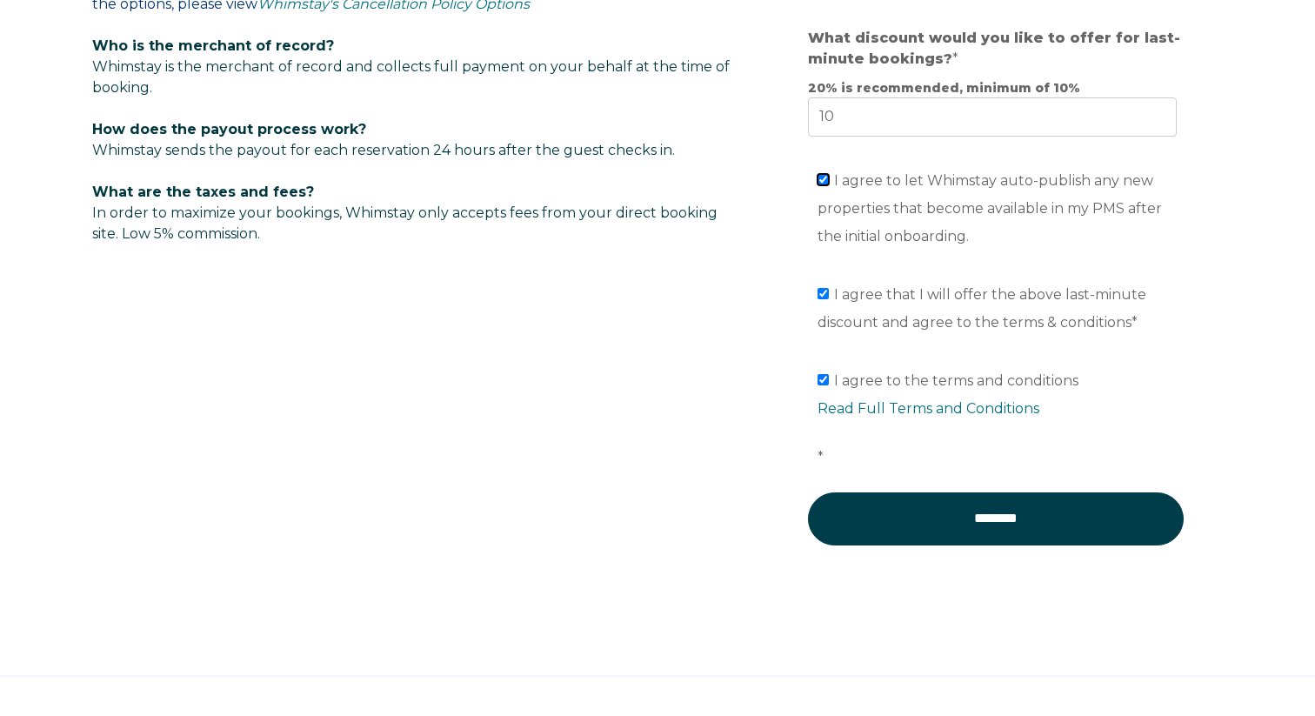
scroll to position [1323, 0]
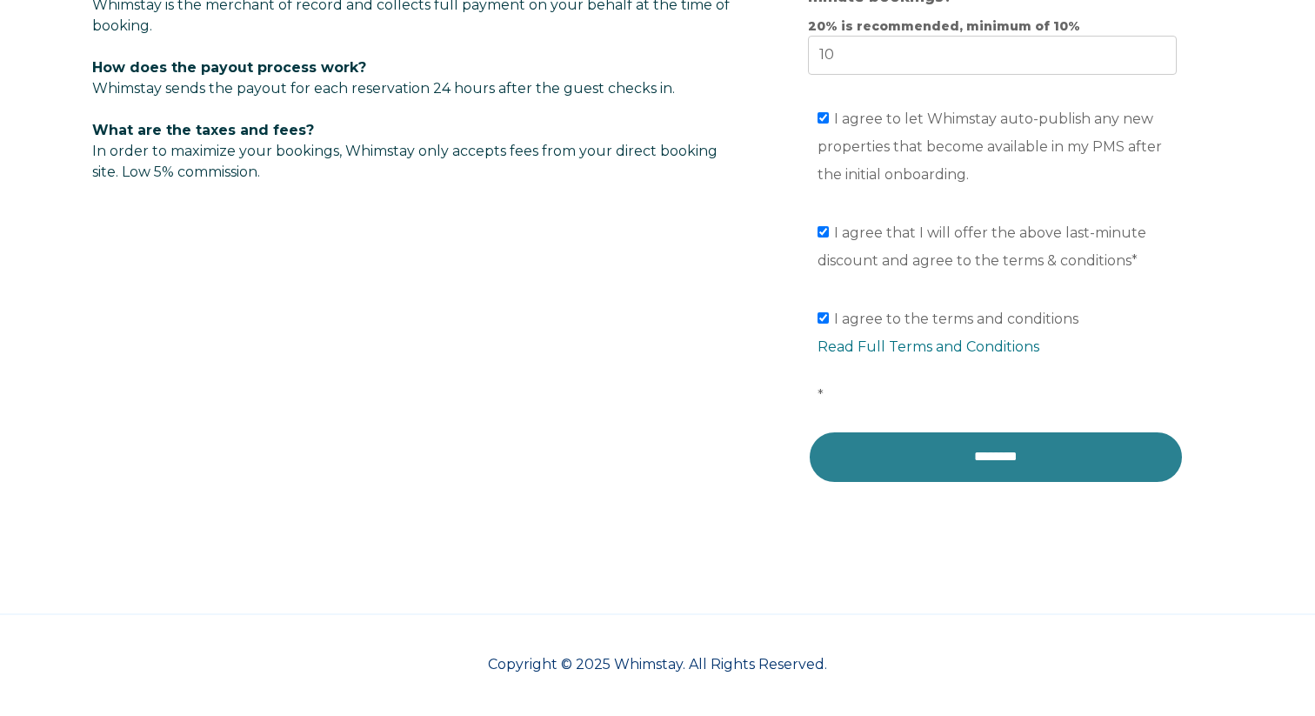
click at [974, 433] on input "********" at bounding box center [996, 456] width 376 height 52
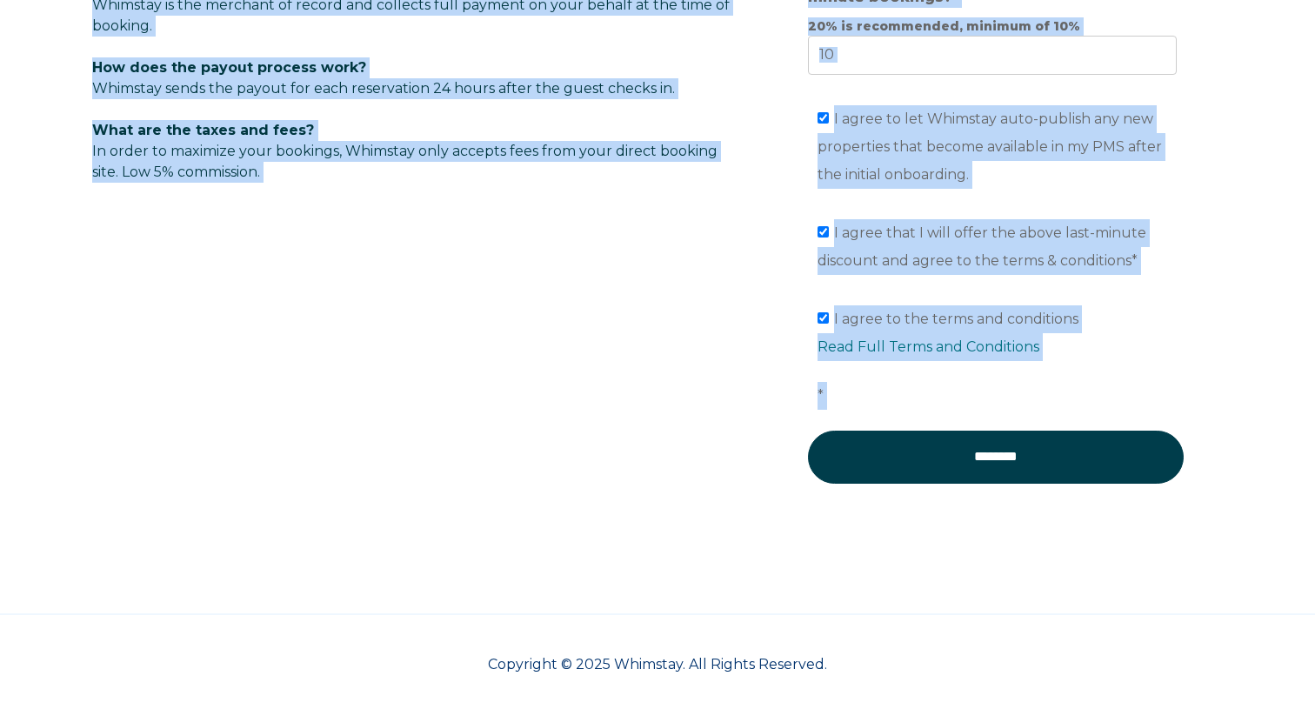
drag, startPoint x: 904, startPoint y: 616, endPoint x: 499, endPoint y: 412, distance: 453.8
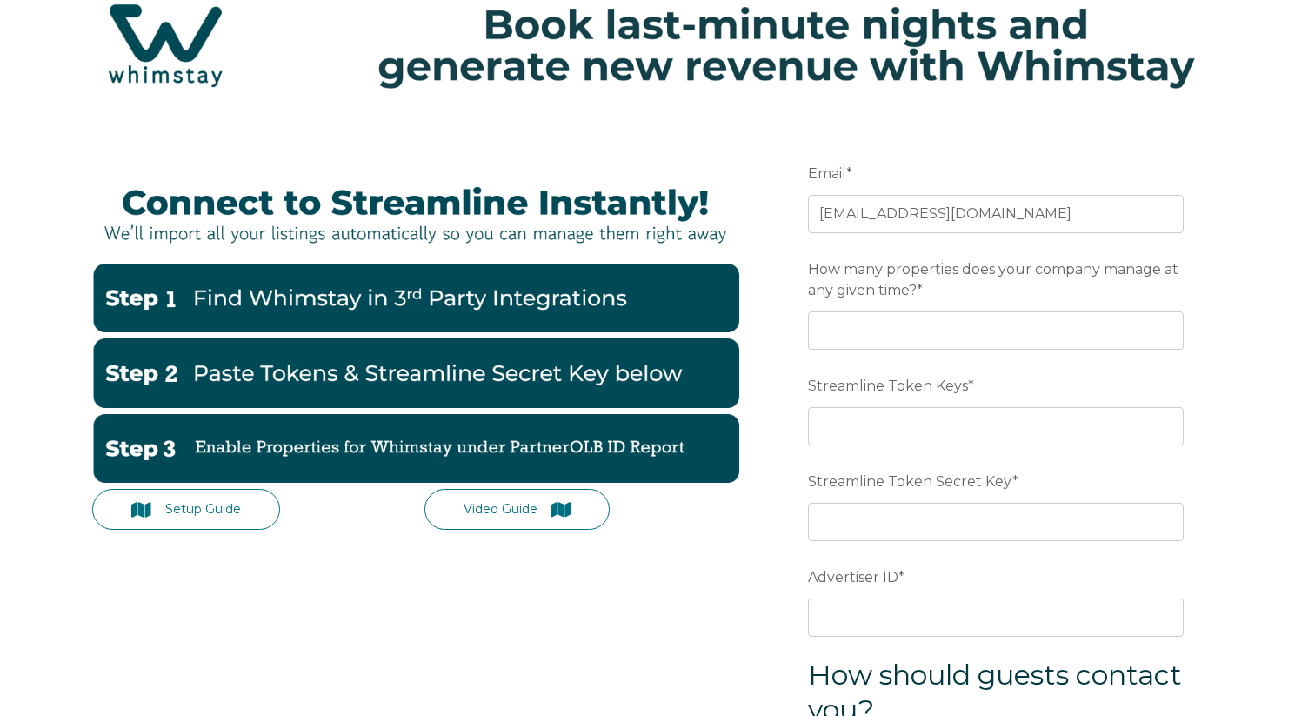
scroll to position [90, 0]
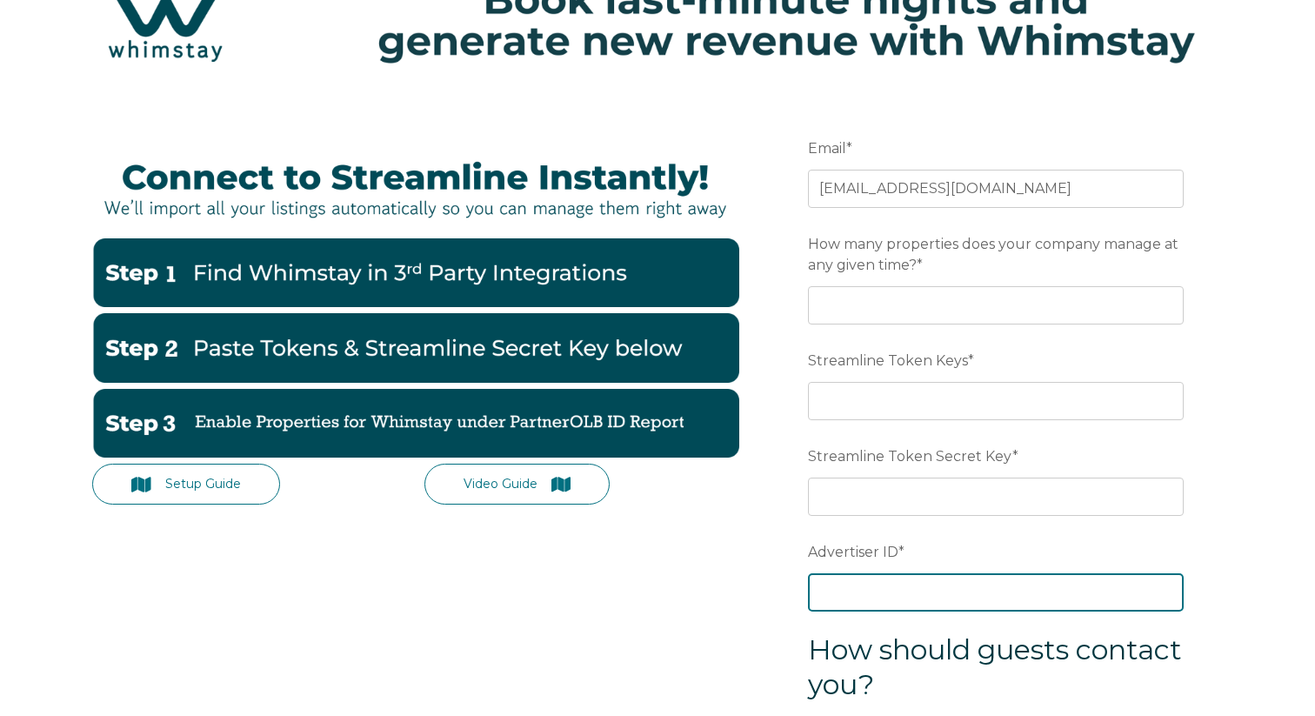
click at [877, 595] on input "Advertiser ID *" at bounding box center [996, 592] width 376 height 38
paste input "cc7ghi"
type input "cc7ghi"
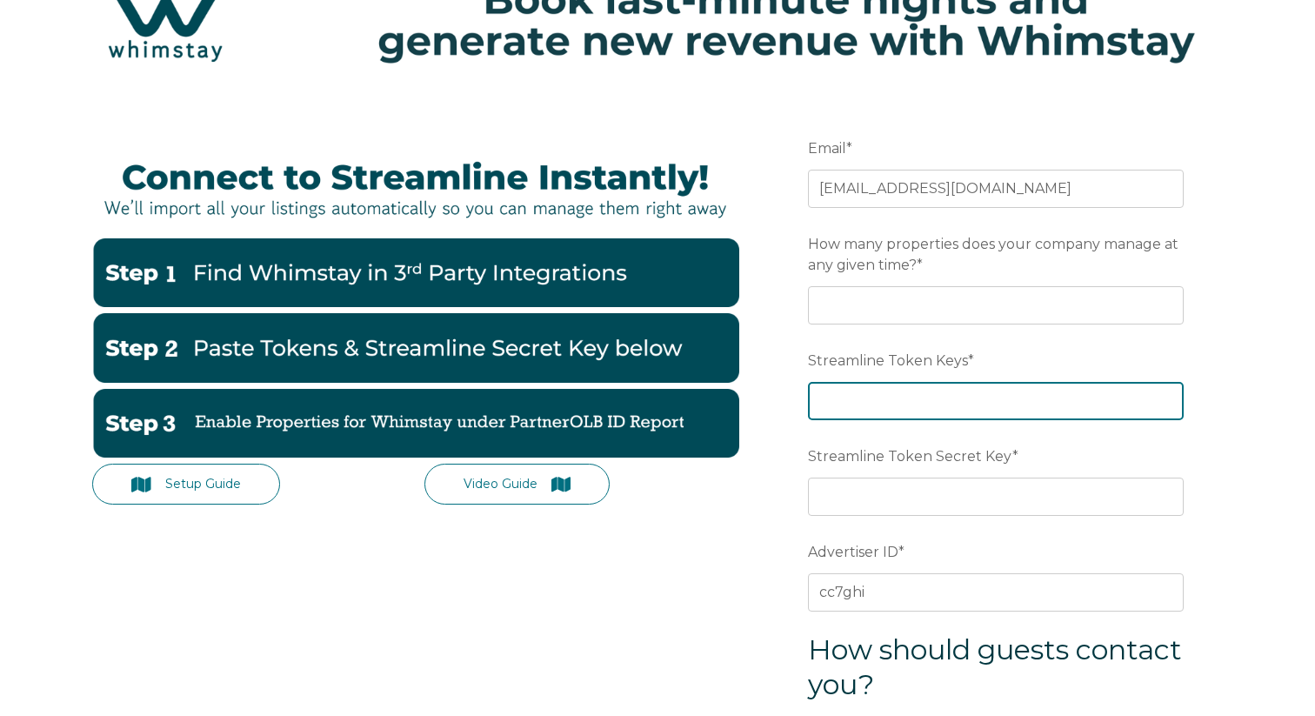
click at [923, 395] on input "Streamline Token Keys *" at bounding box center [996, 401] width 376 height 38
paste input "b8eeb2516a23f2be0f01f254ed66fa30"
type input "b8eeb2516a23f2be0f01f254ed66fa30"
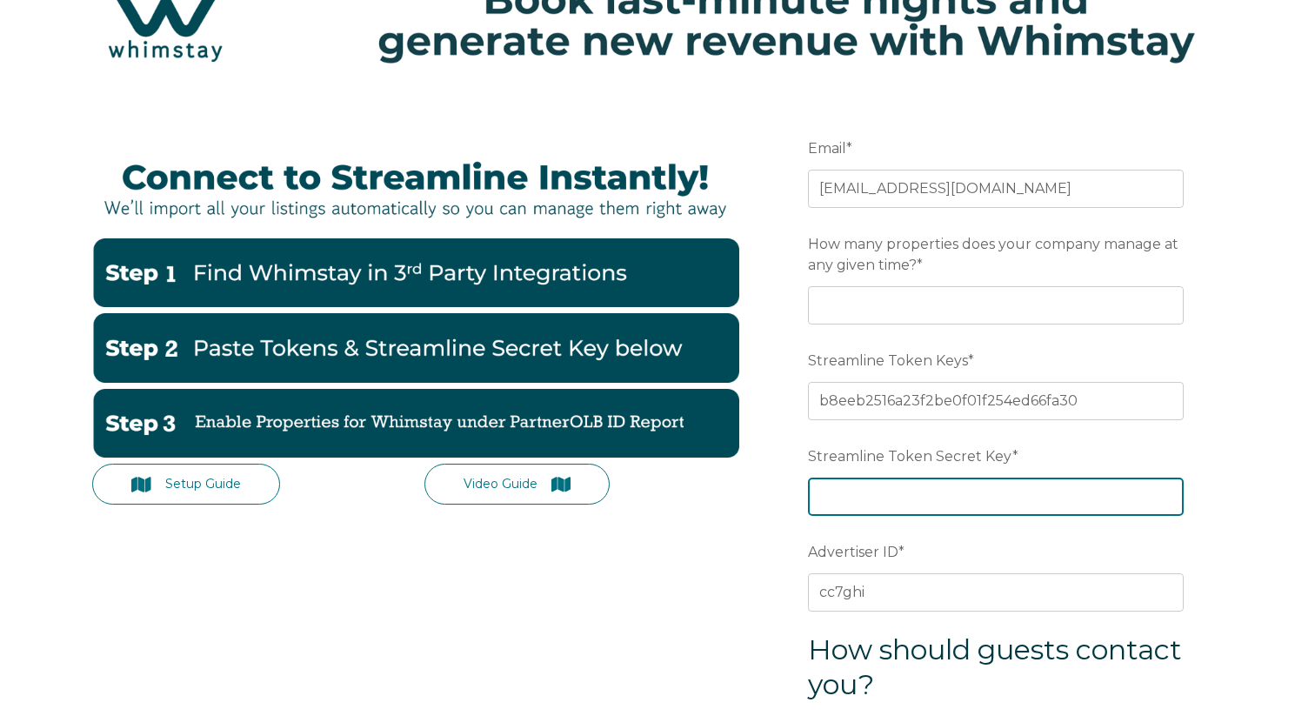
click at [916, 499] on input "Streamline Token Secret Key *" at bounding box center [996, 496] width 376 height 38
paste input "c1cc8526ac8df515a0046ac3f66a6fdaeb29c6ed"
type input "c1cc8526ac8df515a0046ac3f66a6fdaeb29c6ed"
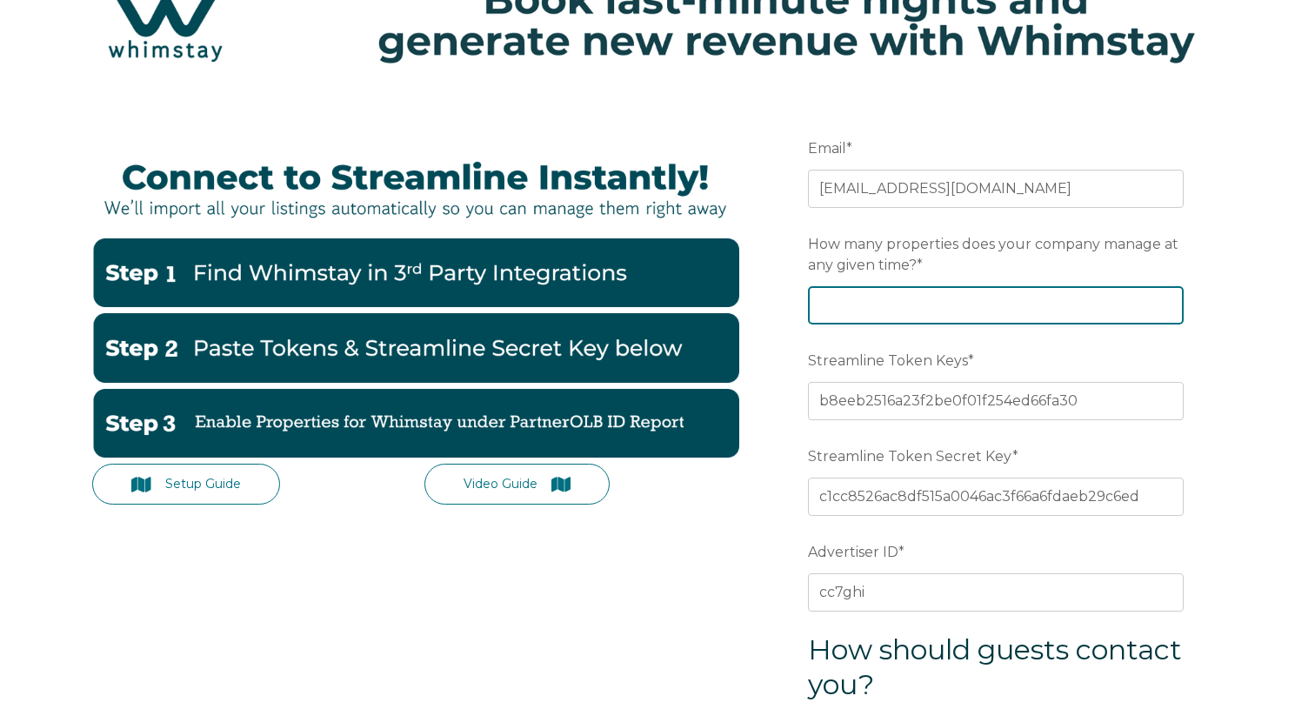
click at [966, 309] on input "How many properties does your company manage at any given time? *" at bounding box center [996, 305] width 376 height 38
type input "140"
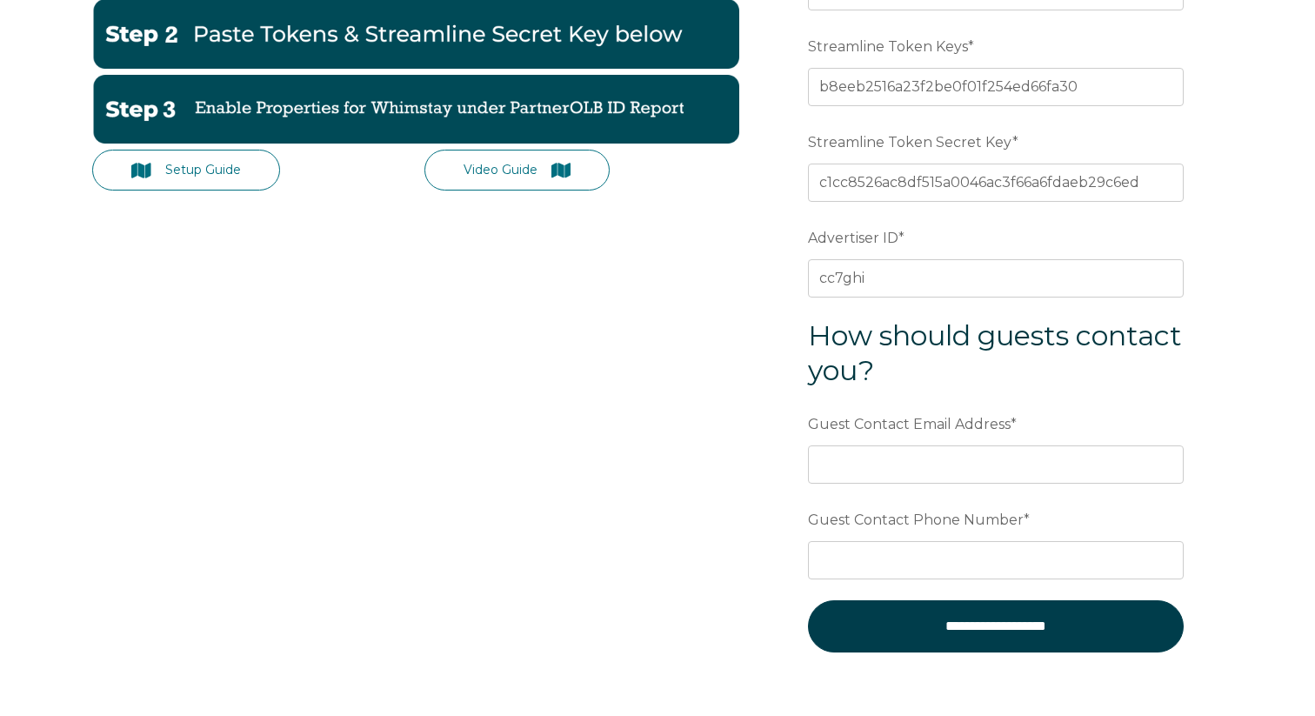
scroll to position [406, 0]
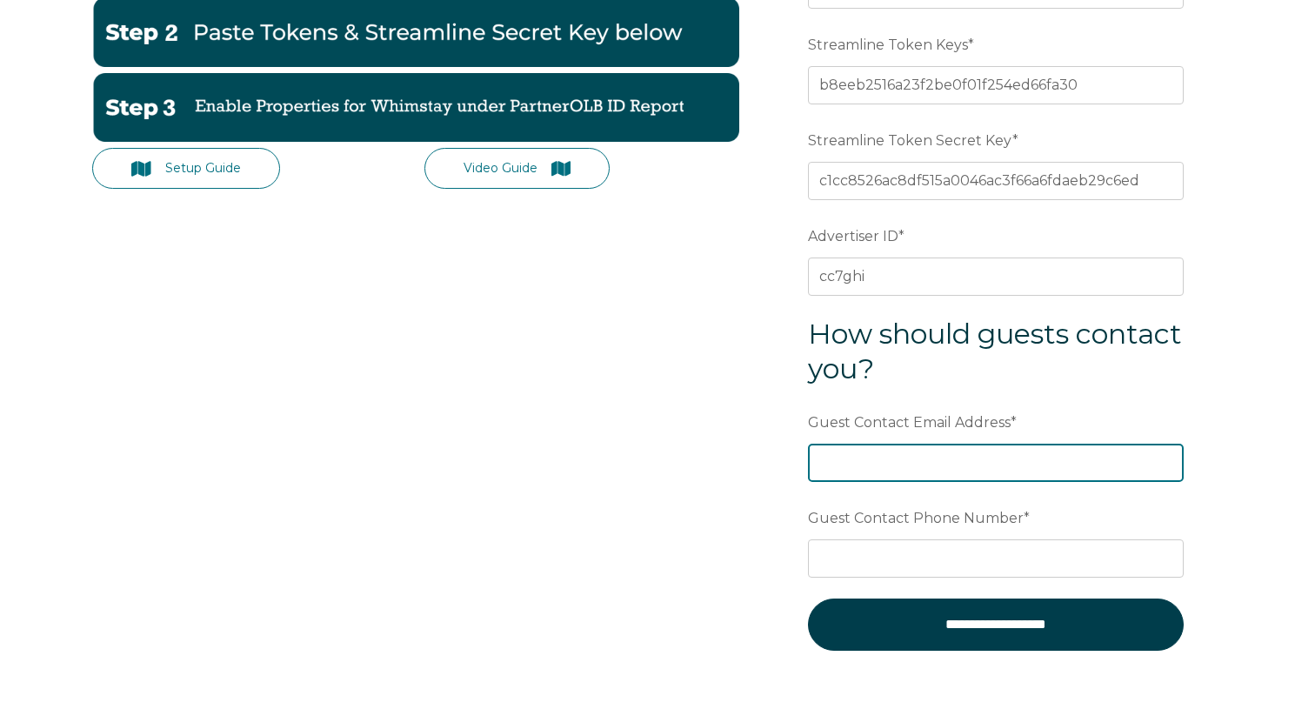
click at [914, 471] on input "Guest Contact Email Address *" at bounding box center [996, 462] width 376 height 38
type input "info@NettlesIslandRental.com"
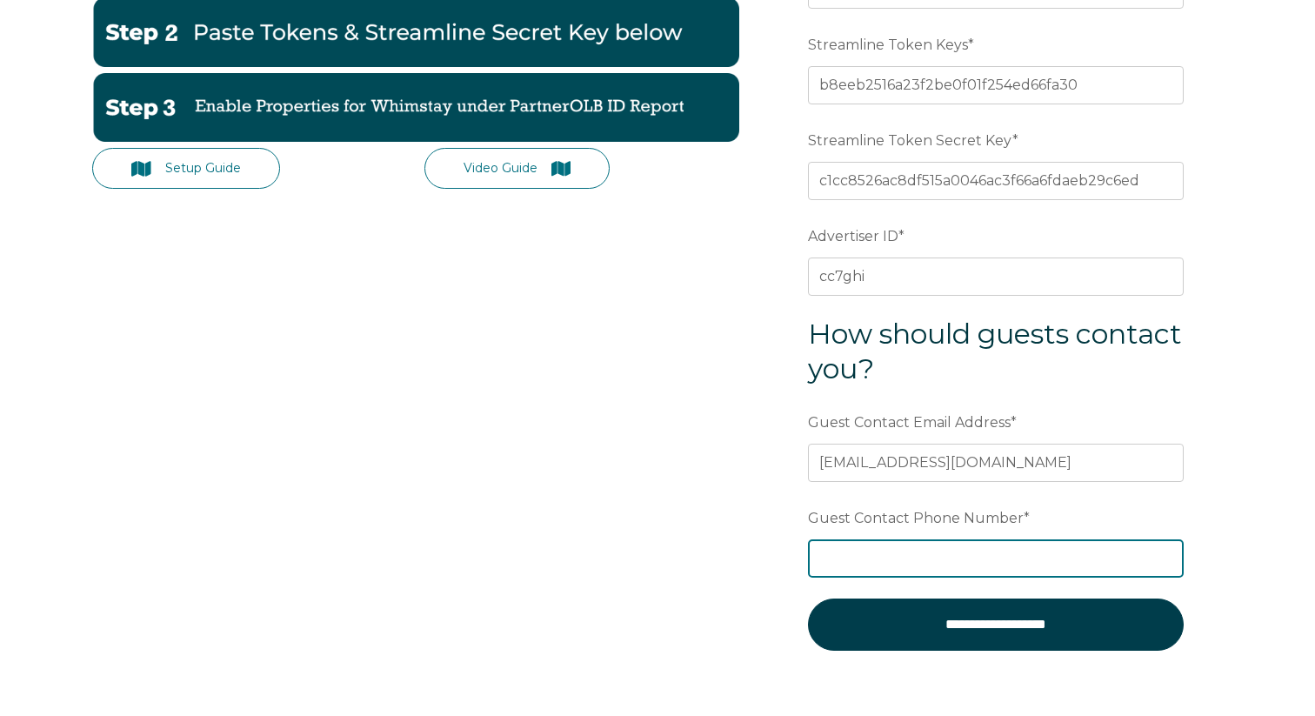
click at [854, 559] on input "Guest Contact Phone Number *" at bounding box center [996, 558] width 376 height 38
type input "7722291300"
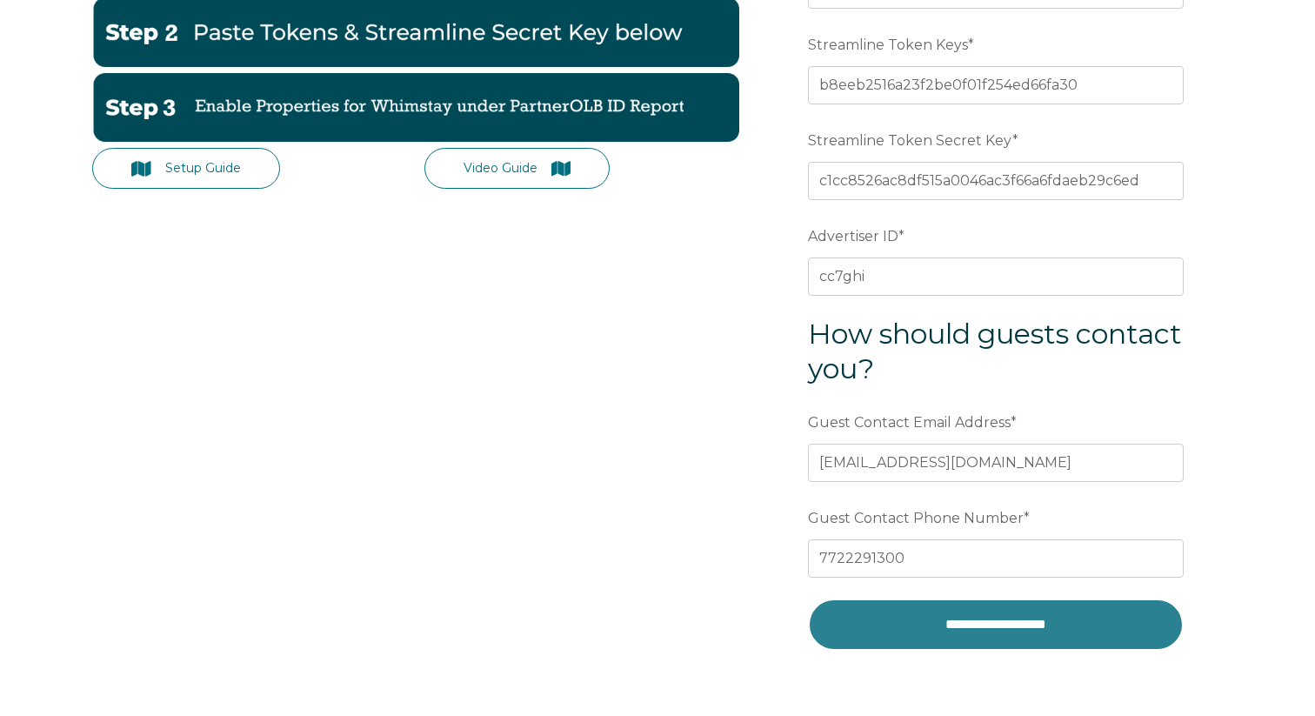
click at [993, 626] on input "**********" at bounding box center [996, 624] width 376 height 52
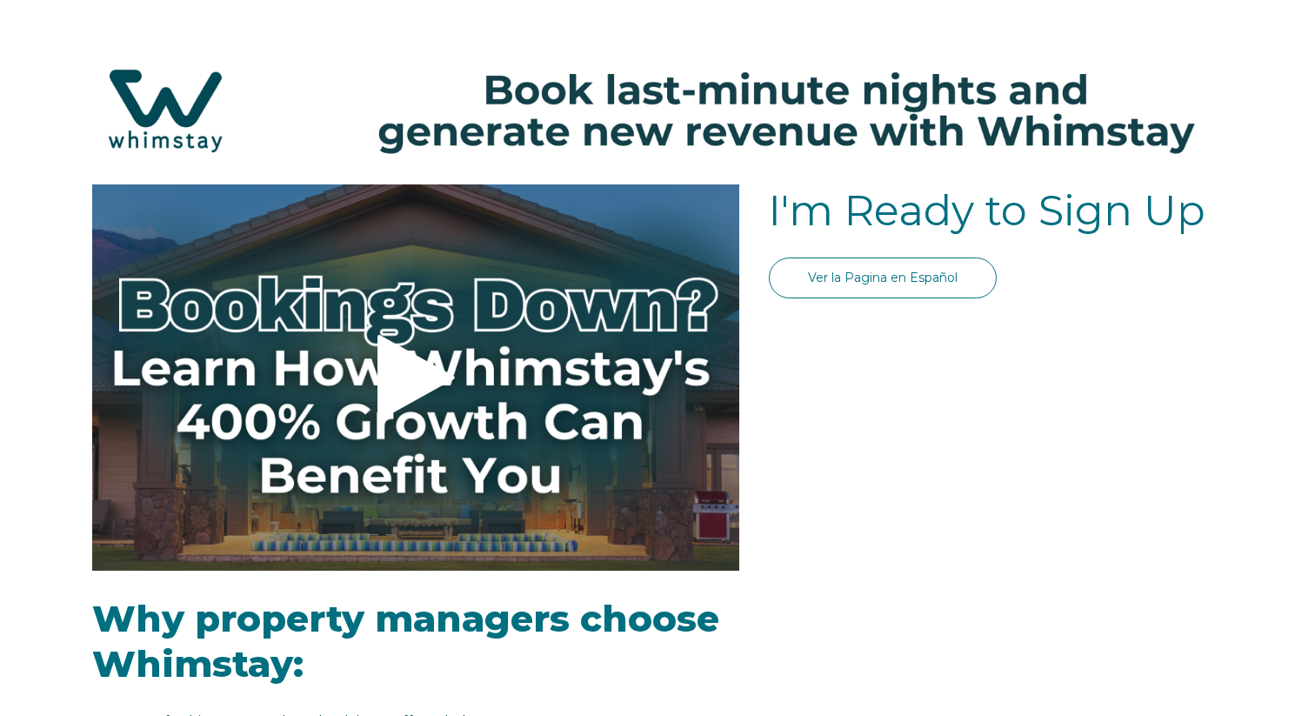
select select "US"
select select "Standard"
